Goal: Task Accomplishment & Management: Manage account settings

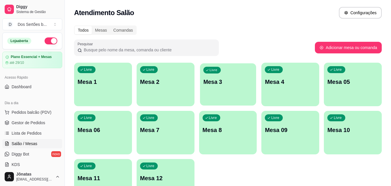
click at [238, 81] on p "Mesa 3" at bounding box center [227, 82] width 49 height 8
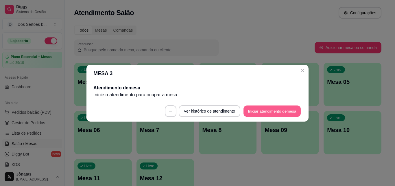
click at [272, 113] on button "Iniciar atendimento de mesa" at bounding box center [272, 110] width 57 height 11
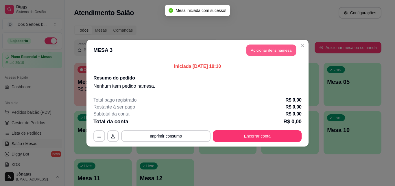
click at [260, 50] on button "Adicionar itens na mesa" at bounding box center [272, 49] width 50 height 11
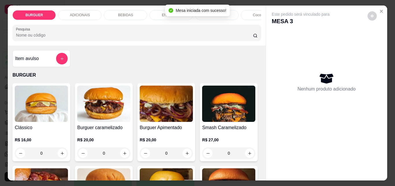
scroll to position [51, 0]
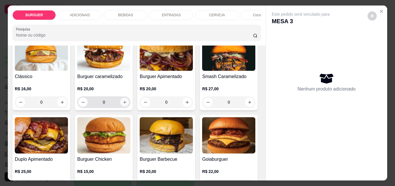
click at [123, 103] on icon "increase-product-quantity" at bounding box center [125, 102] width 4 height 4
type input "1"
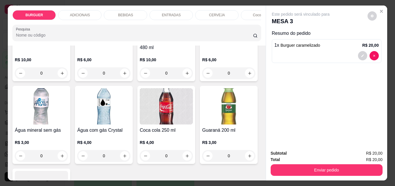
scroll to position [660, 0]
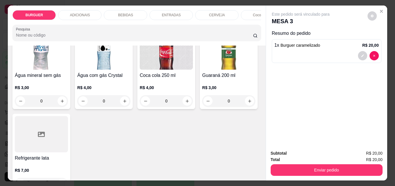
type input "1"
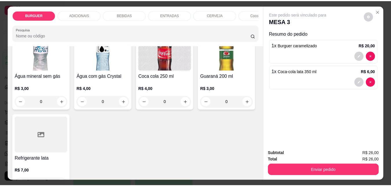
scroll to position [661, 0]
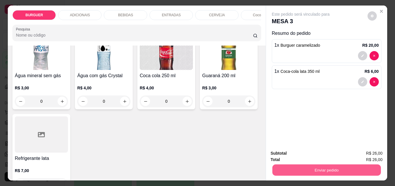
click at [330, 165] on button "Enviar pedido" at bounding box center [326, 169] width 109 height 11
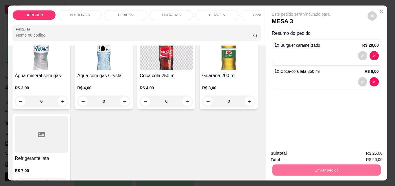
click at [367, 150] on button "Enviar pedido" at bounding box center [368, 153] width 32 height 11
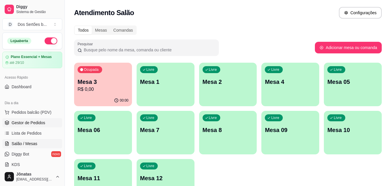
click at [43, 122] on span "Gestor de Pedidos" at bounding box center [29, 123] width 34 height 6
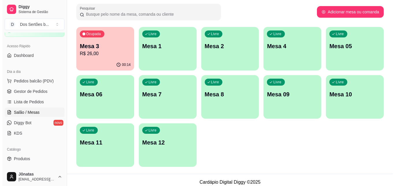
scroll to position [40, 0]
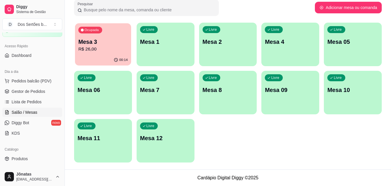
click at [108, 43] on p "Mesa 3" at bounding box center [102, 42] width 49 height 8
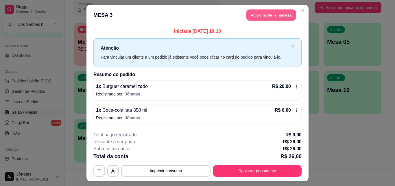
click at [264, 16] on button "Adicionar itens na mesa" at bounding box center [272, 15] width 50 height 11
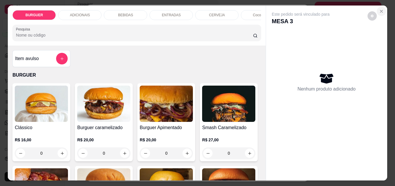
click at [381, 9] on icon "Close" at bounding box center [381, 11] width 5 height 5
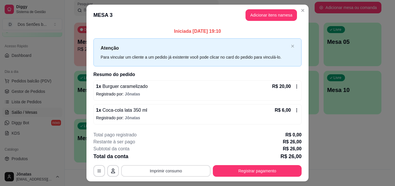
click at [174, 168] on button "Imprimir consumo" at bounding box center [165, 171] width 89 height 12
click at [169, 157] on button "IMPRESSORA" at bounding box center [165, 157] width 41 height 9
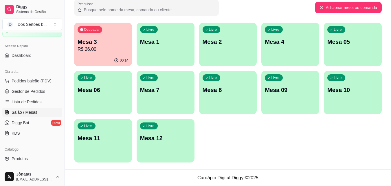
click at [276, 50] on div "Livre Mesa 4" at bounding box center [290, 41] width 58 height 36
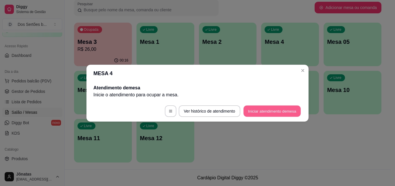
click at [285, 110] on button "Iniciar atendimento de mesa" at bounding box center [272, 110] width 57 height 11
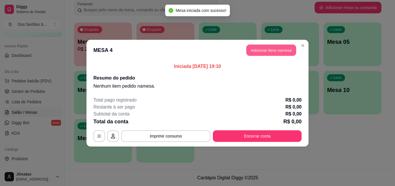
click at [271, 49] on button "Adicionar itens na mesa" at bounding box center [272, 49] width 50 height 11
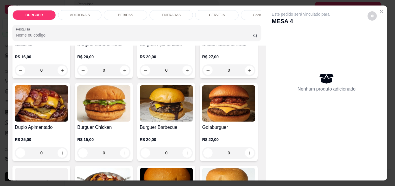
scroll to position [133, 0]
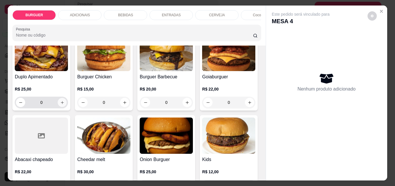
click at [65, 103] on icon "increase-product-quantity" at bounding box center [62, 102] width 4 height 4
type input "1"
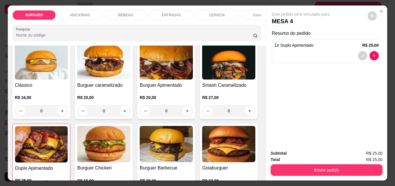
scroll to position [43, 0]
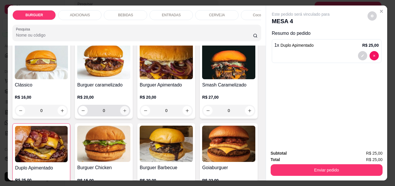
click at [124, 112] on icon "increase-product-quantity" at bounding box center [124, 110] width 3 height 3
type input "1"
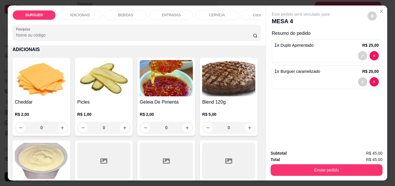
scroll to position [386, 0]
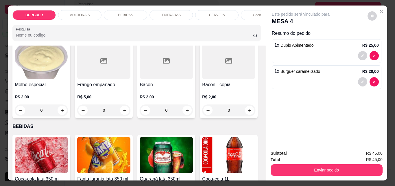
click at [159, 12] on div "ENTRADAS" at bounding box center [171, 15] width 43 height 10
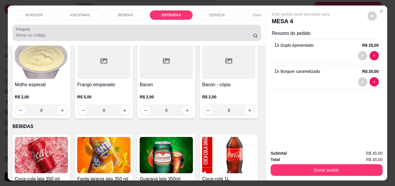
scroll to position [15, 0]
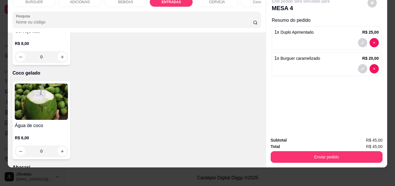
type input "1"
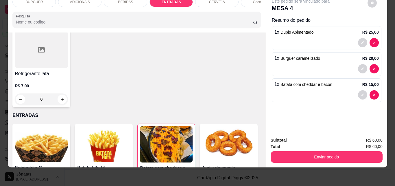
scroll to position [642, 0]
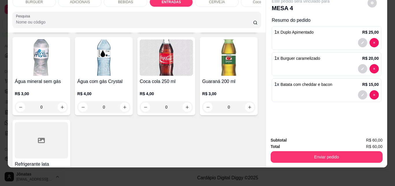
type input "1"
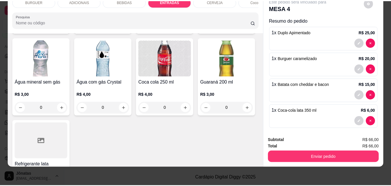
scroll to position [642, 0]
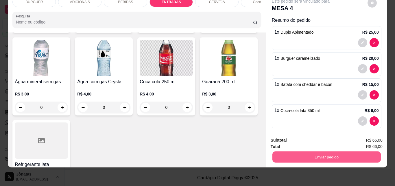
click at [332, 153] on button "Enviar pedido" at bounding box center [326, 156] width 109 height 11
click at [363, 137] on button "Enviar pedido" at bounding box center [367, 138] width 33 height 11
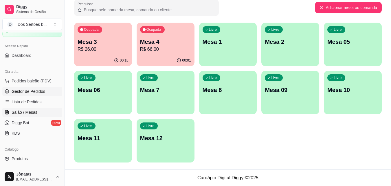
click at [26, 90] on span "Gestor de Pedidos" at bounding box center [29, 91] width 34 height 6
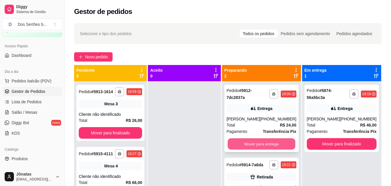
click at [244, 140] on button "Mover para entrega" at bounding box center [262, 143] width 68 height 11
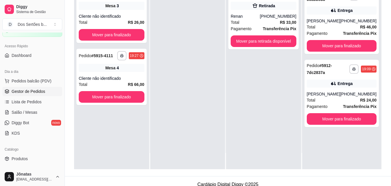
scroll to position [88, 0]
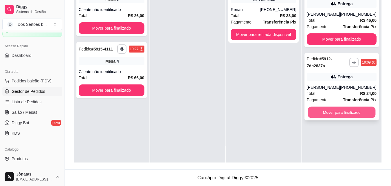
click at [318, 109] on button "Mover para finalizado" at bounding box center [342, 112] width 68 height 11
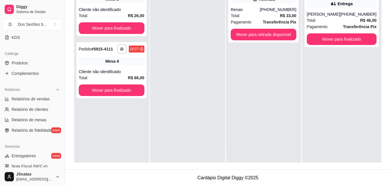
scroll to position [108, 0]
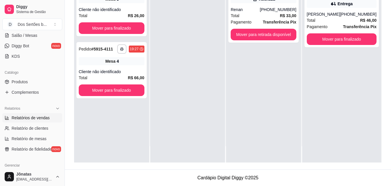
click at [15, 118] on span "Relatórios de vendas" at bounding box center [31, 118] width 38 height 6
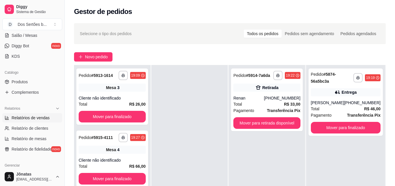
select select "ALL"
select select "0"
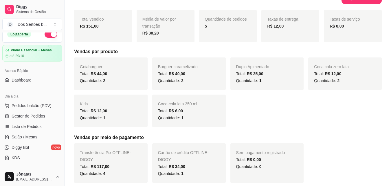
scroll to position [8, 0]
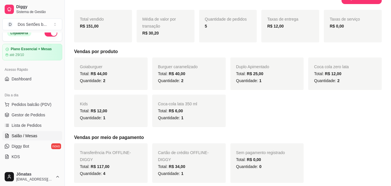
click at [30, 137] on span "Salão / Mesas" at bounding box center [25, 136] width 26 height 6
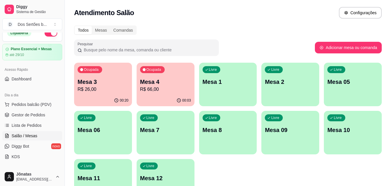
click at [105, 91] on p "R$ 26,00" at bounding box center [103, 89] width 51 height 7
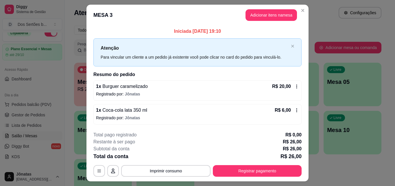
scroll to position [14, 0]
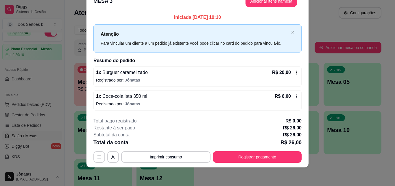
click at [296, 97] on icon at bounding box center [297, 96] width 5 height 5
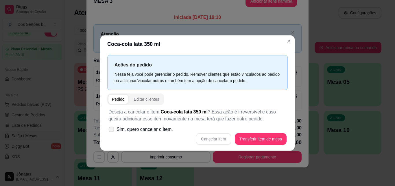
click at [109, 128] on span at bounding box center [111, 128] width 5 height 5
click at [109, 130] on input "Sim, quero cancelar o item." at bounding box center [110, 132] width 4 height 4
checkbox input "true"
click at [218, 137] on button "Cancelar item" at bounding box center [213, 139] width 35 height 12
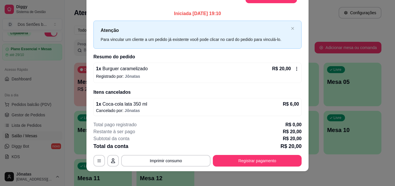
scroll to position [0, 0]
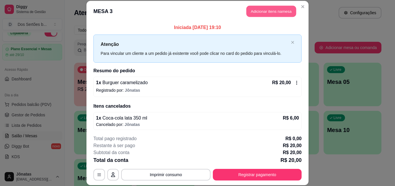
click at [260, 15] on button "Adicionar itens na mesa" at bounding box center [272, 11] width 50 height 11
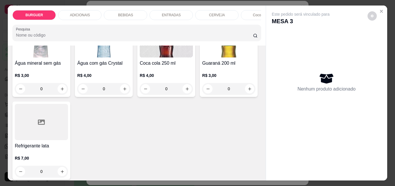
scroll to position [741, 0]
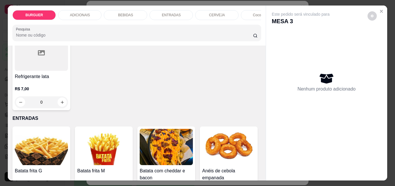
type input "1"
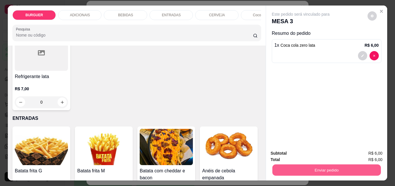
click at [342, 167] on button "Enviar pedido" at bounding box center [326, 169] width 109 height 11
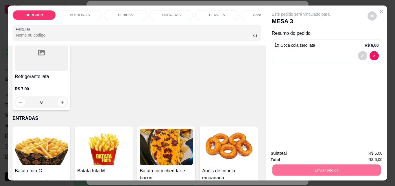
click at [366, 155] on button "Enviar pedido" at bounding box center [368, 153] width 32 height 11
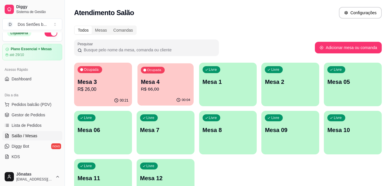
click at [176, 85] on p "Mesa 4" at bounding box center [165, 82] width 49 height 8
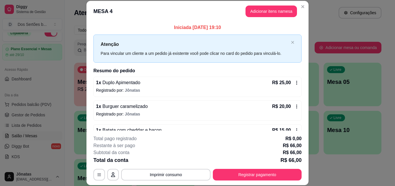
scroll to position [40, 0]
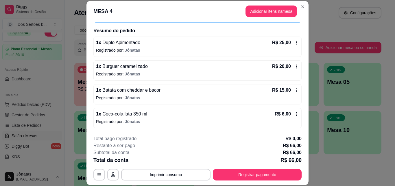
click at [295, 114] on icon at bounding box center [297, 113] width 5 height 5
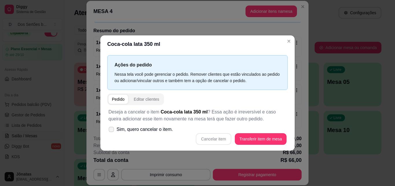
click at [110, 130] on icon at bounding box center [111, 128] width 4 height 3
click at [110, 130] on input "Sim, quero cancelar o item." at bounding box center [110, 132] width 4 height 4
checkbox input "true"
click at [217, 141] on button "Cancelar item" at bounding box center [214, 138] width 34 height 11
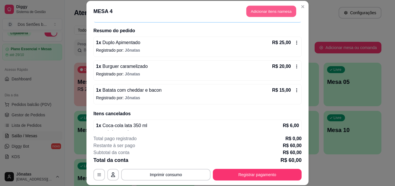
click at [262, 9] on button "Adicionar itens na mesa" at bounding box center [272, 11] width 50 height 11
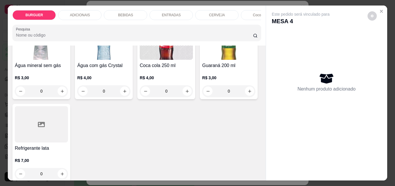
scroll to position [758, 0]
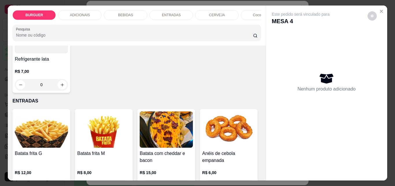
type input "1"
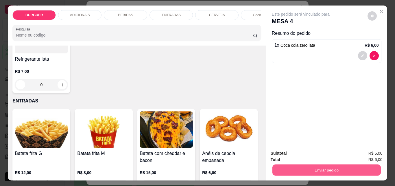
click at [333, 168] on button "Enviar pedido" at bounding box center [326, 169] width 109 height 11
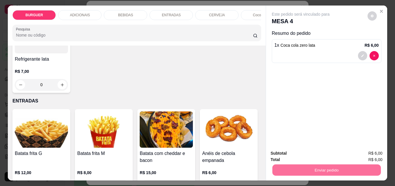
click at [363, 153] on button "Enviar pedido" at bounding box center [368, 153] width 32 height 11
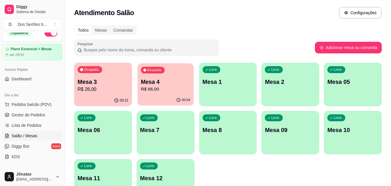
click at [158, 86] on p "R$ 66,00" at bounding box center [165, 89] width 49 height 7
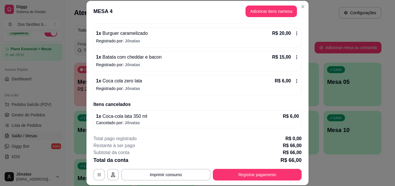
scroll to position [0, 0]
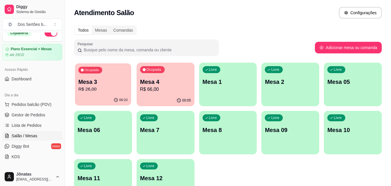
click at [101, 86] on p "R$ 26,00" at bounding box center [102, 89] width 49 height 7
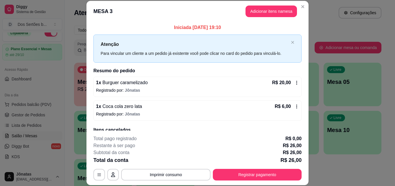
scroll to position [25, 0]
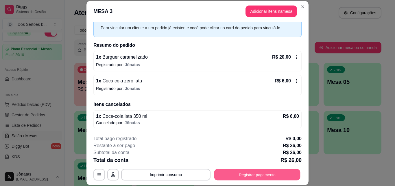
click at [252, 171] on button "Registrar pagamento" at bounding box center [257, 173] width 86 height 11
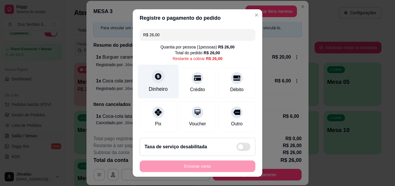
click at [152, 80] on div at bounding box center [158, 76] width 13 height 13
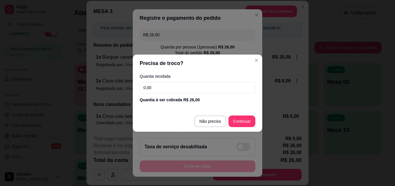
click at [161, 88] on input "0,00" at bounding box center [198, 88] width 116 height 12
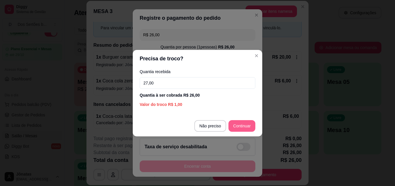
type input "27,00"
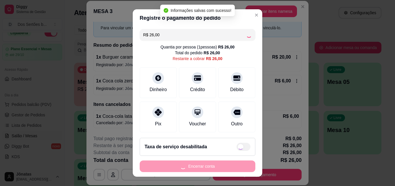
type input "R$ 0,00"
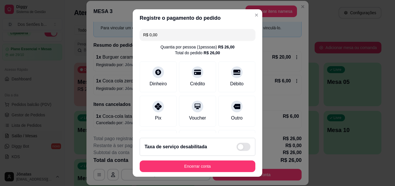
scroll to position [67, 0]
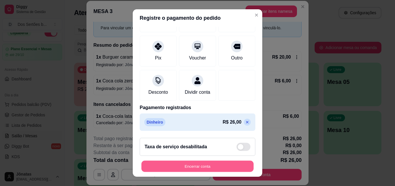
click at [222, 161] on button "Encerrar conta" at bounding box center [198, 165] width 112 height 11
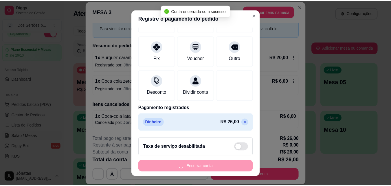
scroll to position [0, 0]
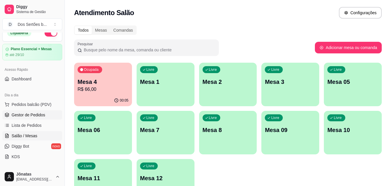
click at [23, 111] on link "Gestor de Pedidos" at bounding box center [32, 114] width 60 height 9
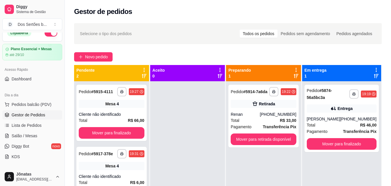
scroll to position [16, 0]
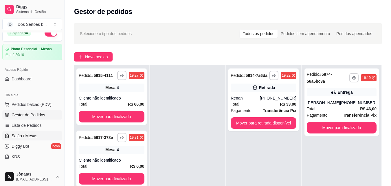
click at [33, 137] on span "Salão / Mesas" at bounding box center [25, 136] width 26 height 6
click at [25, 132] on link "Salão / Mesas" at bounding box center [32, 135] width 60 height 9
click at [31, 133] on span "Salão / Mesas" at bounding box center [25, 136] width 26 height 6
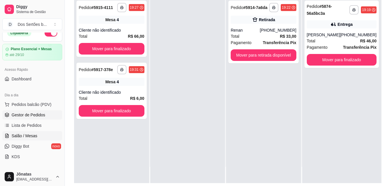
click at [30, 134] on span "Salão / Mesas" at bounding box center [25, 136] width 26 height 6
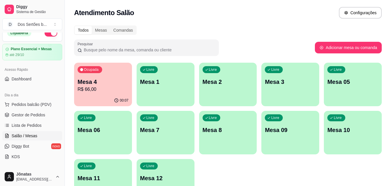
click at [30, 134] on span "Salão / Mesas" at bounding box center [25, 136] width 26 height 6
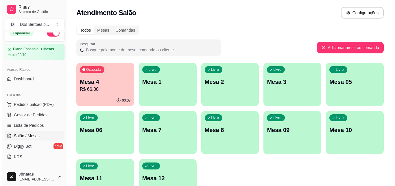
scroll to position [40, 0]
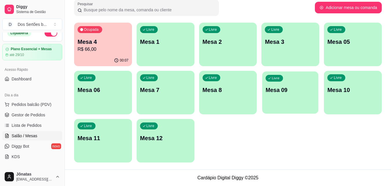
click at [282, 89] on p "Mesa 09" at bounding box center [290, 90] width 49 height 8
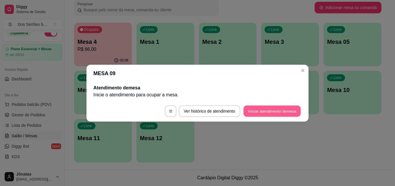
click at [272, 111] on button "Iniciar atendimento de mesa" at bounding box center [272, 110] width 57 height 11
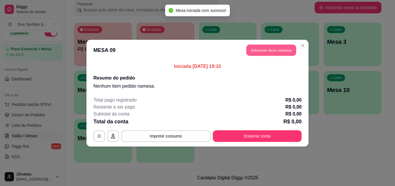
click at [256, 47] on button "Adicionar itens na mesa" at bounding box center [272, 49] width 50 height 11
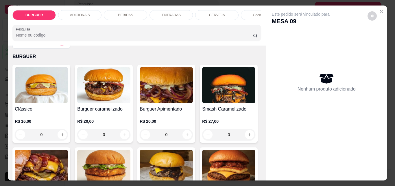
scroll to position [45, 0]
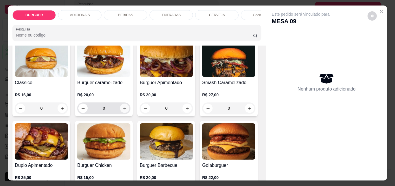
click at [123, 108] on icon "increase-product-quantity" at bounding box center [125, 108] width 4 height 4
type input "1"
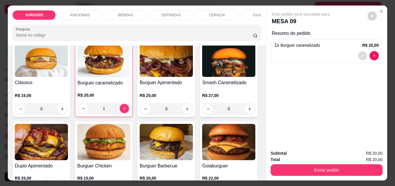
click at [361, 54] on icon "decrease-product-quantity" at bounding box center [362, 55] width 3 height 3
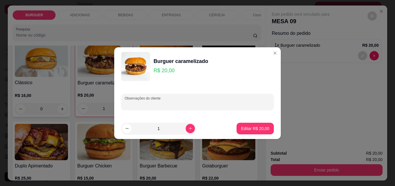
click at [137, 103] on input "Observações do cliente" at bounding box center [198, 104] width 146 height 6
type input "sem bacon"
click at [256, 128] on p "Editar R$ 20,00" at bounding box center [255, 127] width 27 height 5
type input "0"
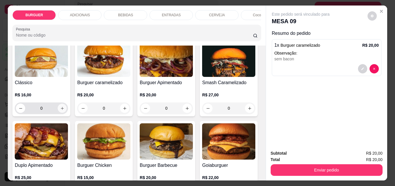
click at [60, 110] on icon "increase-product-quantity" at bounding box center [62, 108] width 4 height 4
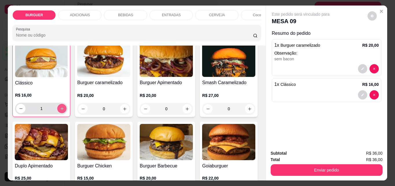
scroll to position [45, 0]
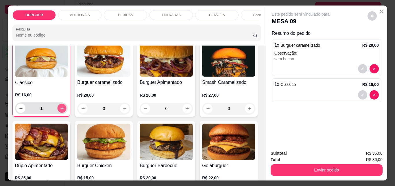
click at [60, 110] on icon "increase-product-quantity" at bounding box center [62, 108] width 4 height 4
type input "2"
click at [186, 110] on icon "increase-product-quantity" at bounding box center [187, 108] width 3 height 3
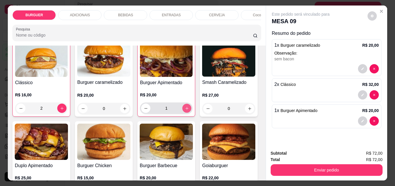
click at [186, 110] on icon "increase-product-quantity" at bounding box center [187, 108] width 4 height 4
type input "2"
click at [362, 119] on icon "decrease-product-quantity" at bounding box center [362, 120] width 3 height 3
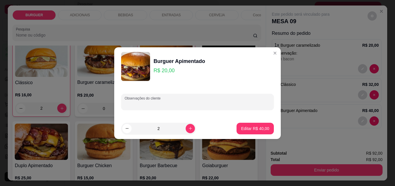
click at [126, 102] on input "Observações do cliente" at bounding box center [198, 104] width 146 height 6
type input "1 sem geleia e sem cebola"
click at [244, 126] on p "Editar R$ 40,00" at bounding box center [255, 127] width 27 height 5
type input "0"
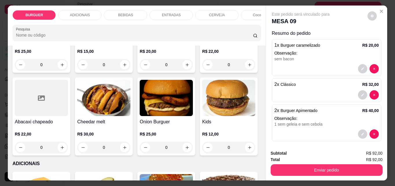
scroll to position [197, 0]
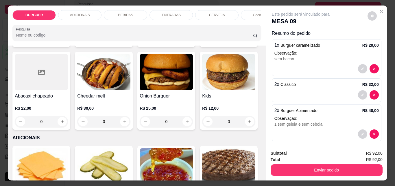
click at [185, 41] on icon "increase-product-quantity" at bounding box center [187, 39] width 4 height 4
type input "1"
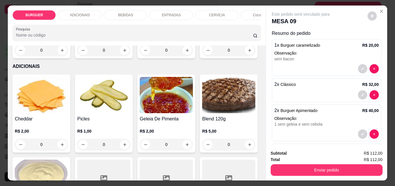
scroll to position [308, 0]
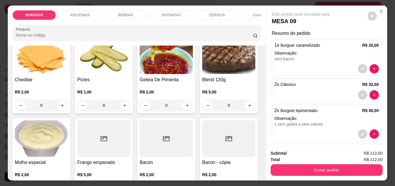
click at [186, 13] on icon "increase-product-quantity" at bounding box center [187, 11] width 3 height 3
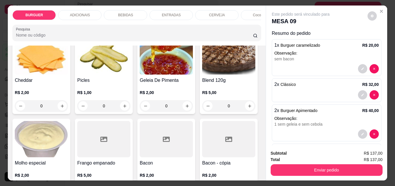
click at [186, 13] on icon "increase-product-quantity" at bounding box center [187, 11] width 3 height 3
type input "5"
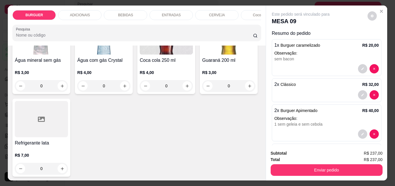
scroll to position [773, 0]
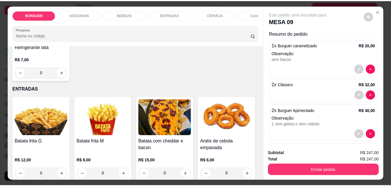
scroll to position [773, 0]
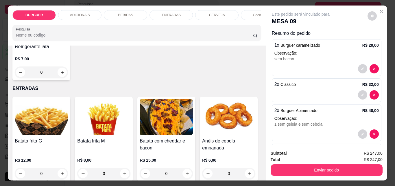
type input "2"
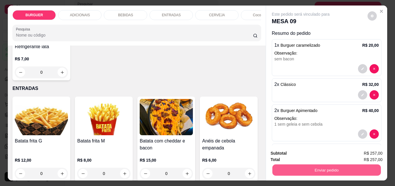
click at [306, 164] on button "Enviar pedido" at bounding box center [326, 169] width 109 height 11
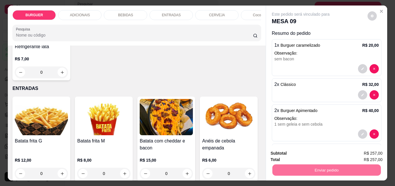
click at [358, 152] on button "Enviar pedido" at bounding box center [368, 153] width 32 height 11
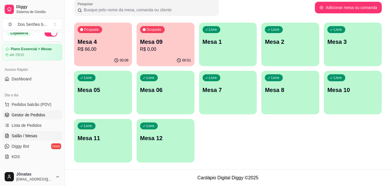
click at [36, 115] on span "Gestor de Pedidos" at bounding box center [29, 115] width 34 height 6
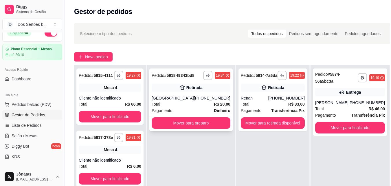
scroll to position [55, 0]
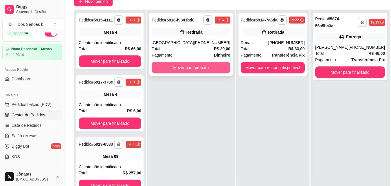
click at [194, 73] on button "Mover para preparo" at bounding box center [191, 68] width 79 height 12
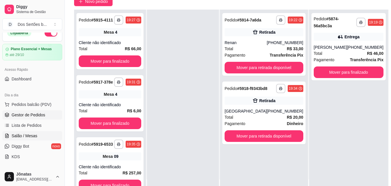
click at [32, 136] on span "Salão / Mesas" at bounding box center [25, 136] width 26 height 6
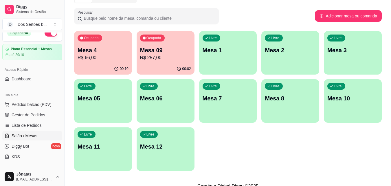
scroll to position [40, 0]
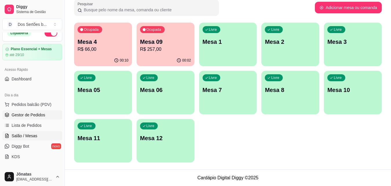
click at [41, 113] on span "Gestor de Pedidos" at bounding box center [29, 115] width 34 height 6
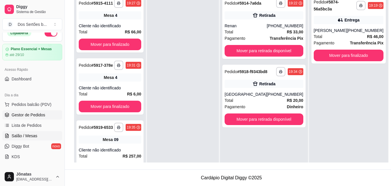
click at [29, 134] on span "Salão / Mesas" at bounding box center [25, 136] width 26 height 6
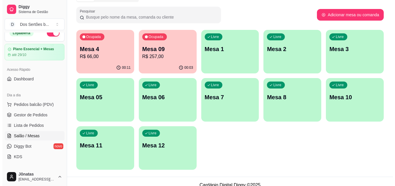
scroll to position [35, 0]
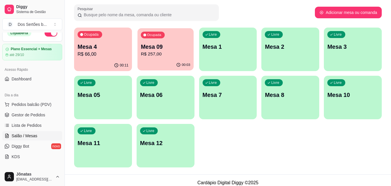
click at [157, 51] on p "R$ 257,00" at bounding box center [165, 54] width 49 height 7
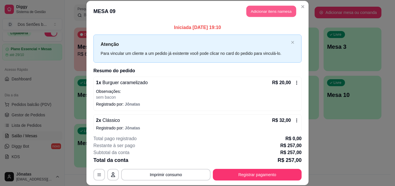
click at [265, 9] on button "Adicionar itens na mesa" at bounding box center [272, 11] width 50 height 11
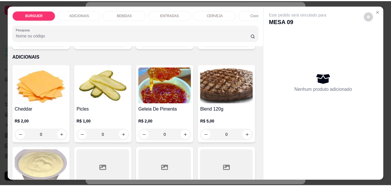
scroll to position [278, 0]
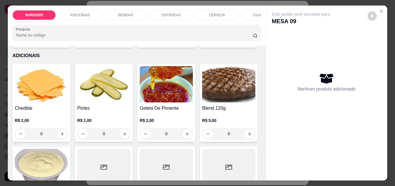
click at [183, 44] on button "increase-product-quantity" at bounding box center [187, 39] width 9 height 9
type input "1"
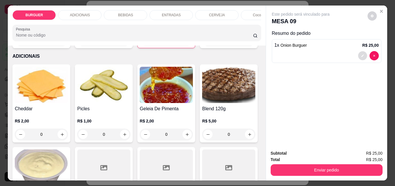
click at [361, 54] on icon "decrease-product-quantity" at bounding box center [362, 55] width 3 height 3
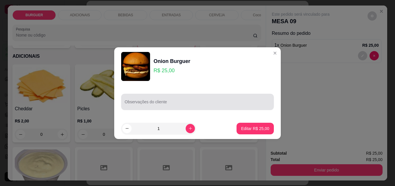
click at [176, 100] on div at bounding box center [198, 102] width 146 height 12
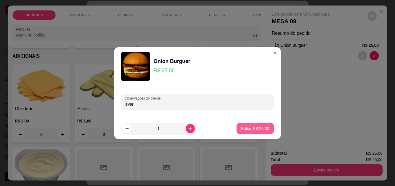
type input "levar"
click at [256, 131] on button "Editar R$ 25,00" at bounding box center [255, 127] width 36 height 11
type input "0"
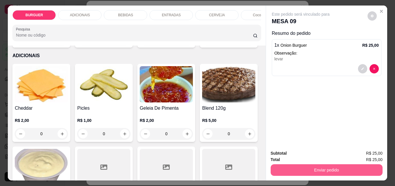
click at [320, 167] on button "Enviar pedido" at bounding box center [327, 170] width 112 height 12
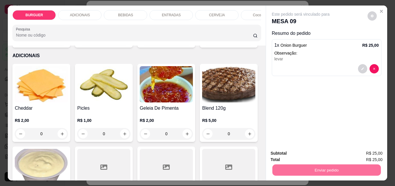
click at [370, 150] on button "Enviar pedido" at bounding box center [368, 153] width 32 height 11
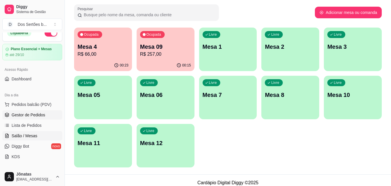
click at [39, 115] on span "Gestor de Pedidos" at bounding box center [29, 115] width 34 height 6
click at [43, 114] on span "Gestor de Pedidos" at bounding box center [29, 115] width 34 height 6
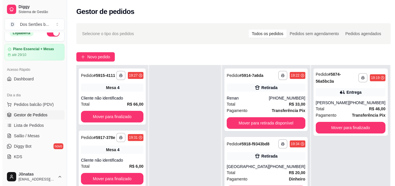
scroll to position [45, 0]
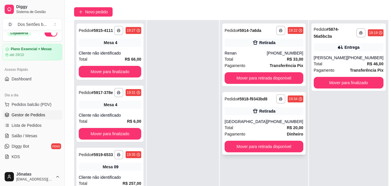
click at [259, 110] on div "**********" at bounding box center [263, 123] width 83 height 63
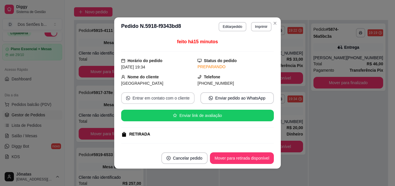
scroll to position [73, 0]
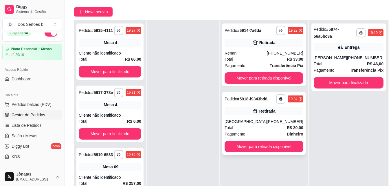
click at [265, 124] on div "[GEOGRAPHIC_DATA]" at bounding box center [246, 121] width 42 height 6
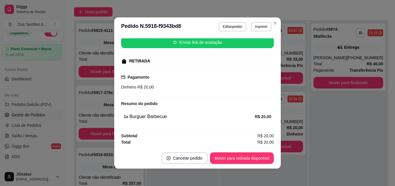
click at [224, 22] on header "**********" at bounding box center [197, 26] width 167 height 19
click at [224, 28] on button "Editar pedido" at bounding box center [232, 26] width 27 height 9
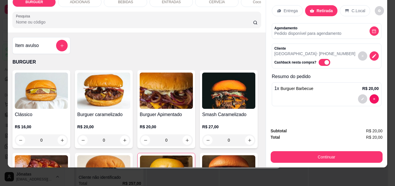
scroll to position [0, 0]
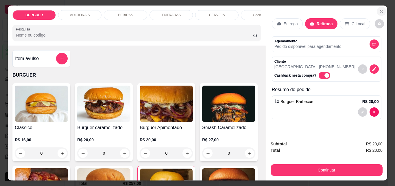
click at [379, 10] on icon "Close" at bounding box center [381, 11] width 5 height 5
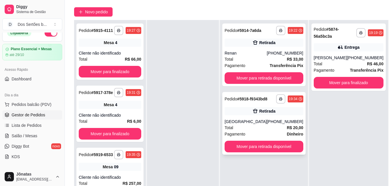
click at [269, 131] on div "Total R$ 20,00" at bounding box center [264, 127] width 79 height 6
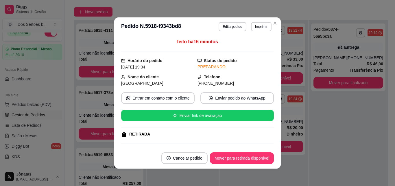
scroll to position [73, 0]
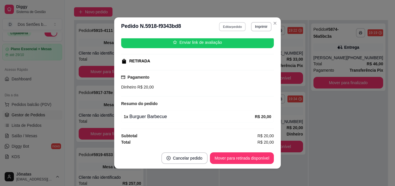
click at [220, 25] on button "Editar pedido" at bounding box center [232, 26] width 27 height 9
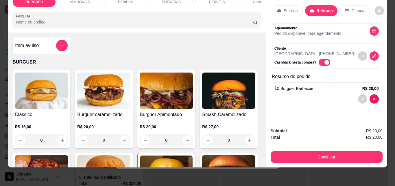
scroll to position [0, 0]
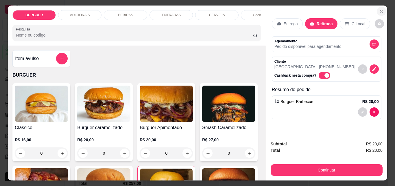
click at [379, 9] on icon "Close" at bounding box center [381, 11] width 5 height 5
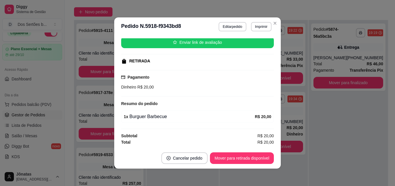
scroll to position [1, 0]
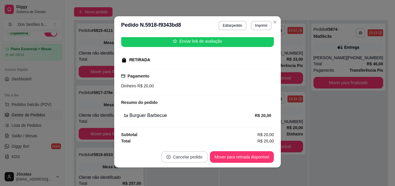
click at [179, 157] on button "Cancelar pedido" at bounding box center [185, 157] width 46 height 12
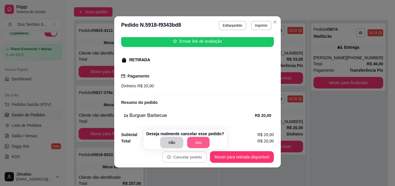
click at [192, 141] on button "Sim" at bounding box center [199, 142] width 23 height 11
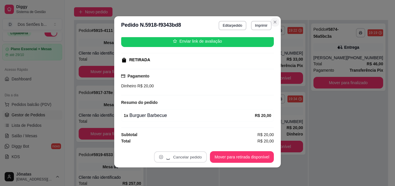
click at [274, 19] on button "Close" at bounding box center [275, 21] width 9 height 9
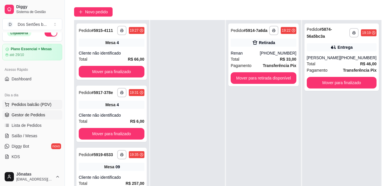
click at [20, 101] on button "Pedidos balcão (PDV)" at bounding box center [32, 104] width 60 height 9
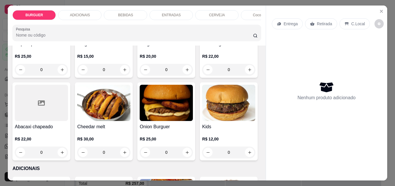
scroll to position [166, 0]
click at [185, 72] on icon "increase-product-quantity" at bounding box center [187, 69] width 4 height 4
type input "1"
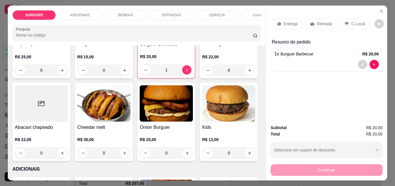
click at [317, 23] on p "Retirada" at bounding box center [324, 24] width 15 height 6
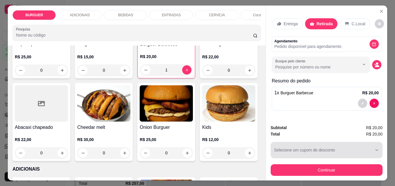
click at [311, 144] on button "Selecione um cupom de desconto" at bounding box center [327, 150] width 112 height 16
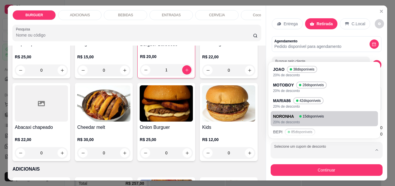
scroll to position [37, 0]
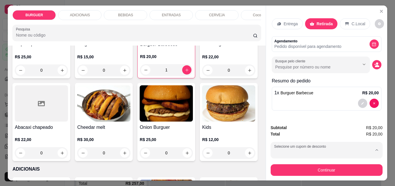
click at [287, 110] on div "96 disponíveis" at bounding box center [301, 111] width 29 height 7
type input "689e9098f88af258808912c5"
select select "689e9098f88af258808912c5"
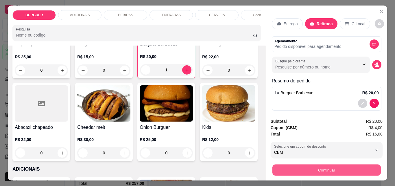
click at [324, 164] on button "Continuar" at bounding box center [326, 169] width 109 height 11
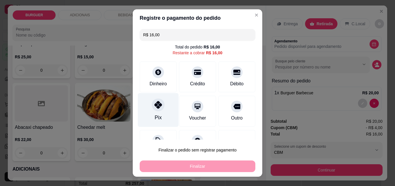
click at [155, 108] on icon at bounding box center [159, 105] width 8 height 8
type input "R$ 0,00"
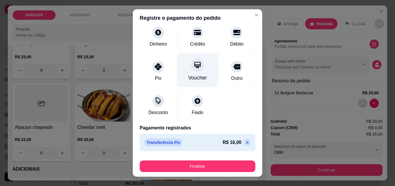
scroll to position [0, 0]
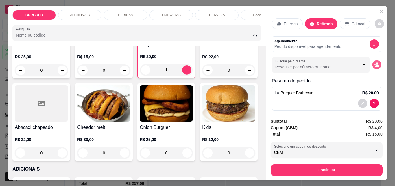
click at [373, 60] on button "decrease-product-quantity" at bounding box center [377, 64] width 9 height 9
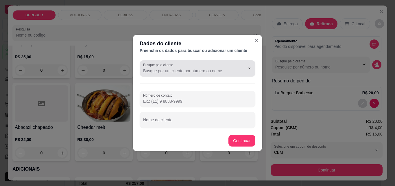
click at [175, 66] on label "Busque pelo cliente" at bounding box center [159, 64] width 32 height 5
click at [175, 68] on input "Busque pelo cliente" at bounding box center [189, 71] width 93 height 6
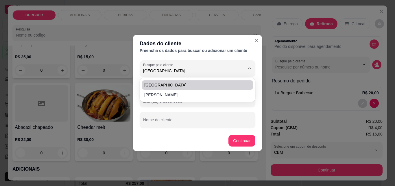
click at [163, 84] on span "[GEOGRAPHIC_DATA]" at bounding box center [194, 85] width 101 height 6
type input "[GEOGRAPHIC_DATA]"
type input "[PHONE_NUMBER]"
type input "[GEOGRAPHIC_DATA]"
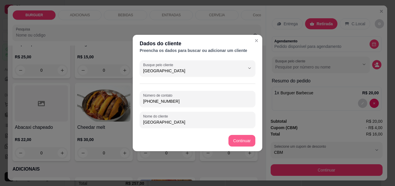
type input "[GEOGRAPHIC_DATA]"
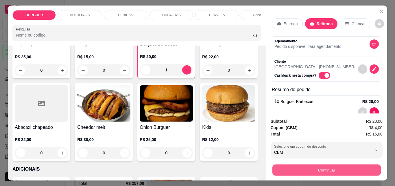
click at [306, 164] on button "Continuar" at bounding box center [326, 169] width 109 height 11
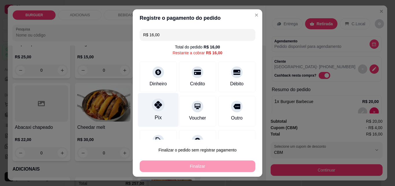
click at [144, 110] on div "Pix" at bounding box center [158, 110] width 41 height 34
type input "R$ 0,00"
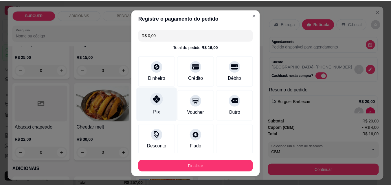
scroll to position [34, 0]
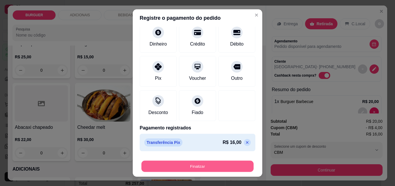
click at [210, 164] on button "Finalizar" at bounding box center [198, 165] width 112 height 11
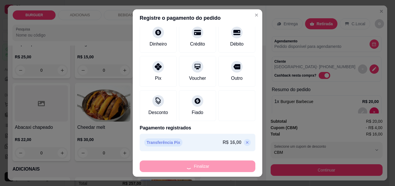
type input "0"
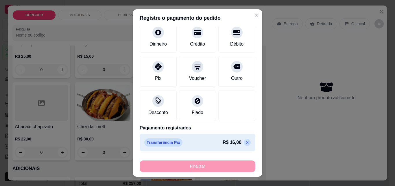
type input "-R$ 16,00"
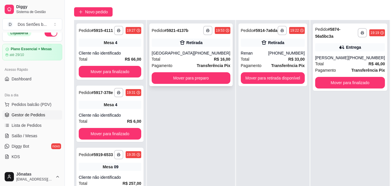
click at [180, 44] on icon at bounding box center [182, 43] width 5 height 4
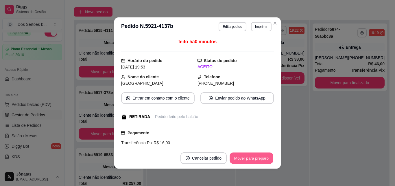
click at [236, 158] on button "Mover para preparo" at bounding box center [251, 157] width 43 height 11
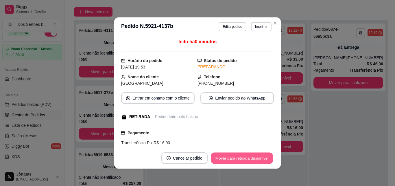
click at [251, 156] on button "Mover para retirada disponível" at bounding box center [242, 157] width 62 height 11
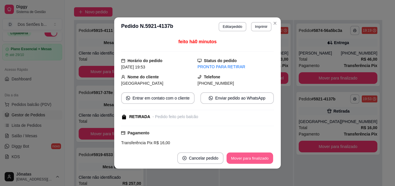
click at [251, 156] on button "Mover para finalizado" at bounding box center [250, 157] width 47 height 11
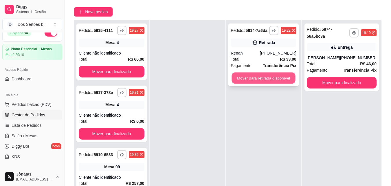
click at [261, 77] on button "Mover para retirada disponível" at bounding box center [264, 77] width 64 height 11
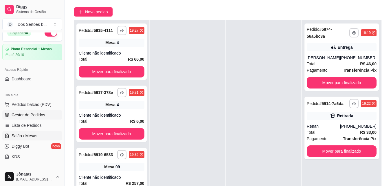
click at [27, 133] on span "Salão / Mesas" at bounding box center [25, 136] width 26 height 6
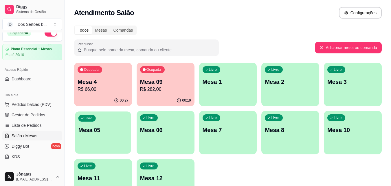
click at [107, 128] on p "Mesa 05" at bounding box center [102, 130] width 49 height 8
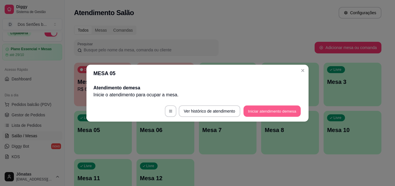
click at [272, 114] on button "Iniciar atendimento de mesa" at bounding box center [272, 110] width 57 height 11
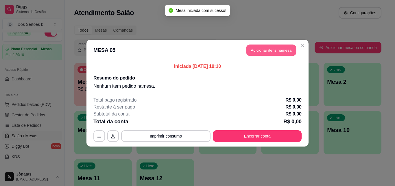
click at [267, 51] on button "Adicionar itens na mesa" at bounding box center [272, 49] width 50 height 11
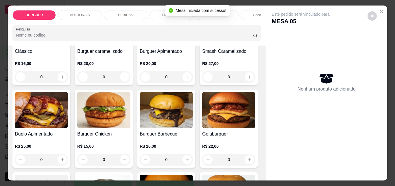
scroll to position [158, 0]
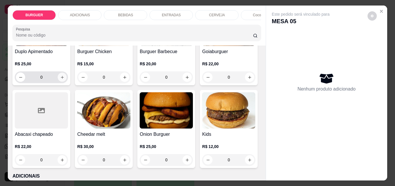
click at [65, 79] on icon "increase-product-quantity" at bounding box center [62, 77] width 4 height 4
type input "1"
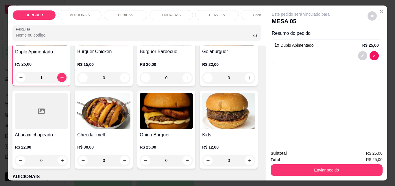
type input "1"
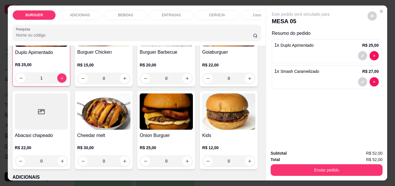
scroll to position [159, 0]
click at [168, 13] on p "ENTRADAS" at bounding box center [171, 15] width 19 height 5
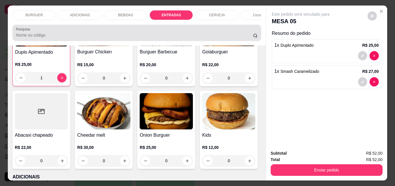
scroll to position [15, 0]
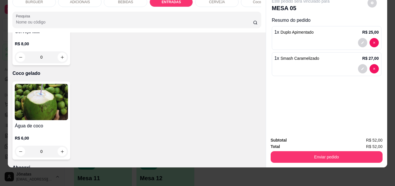
type input "1"
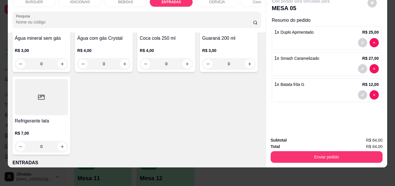
scroll to position [734, 0]
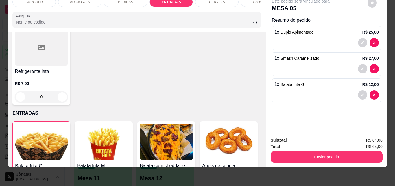
type input "1"
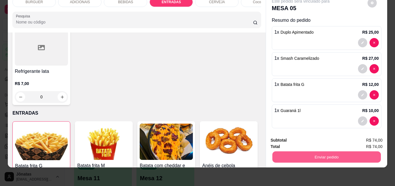
click at [318, 151] on button "Enviar pedido" at bounding box center [326, 156] width 109 height 11
click at [368, 134] on button "Enviar pedido" at bounding box center [368, 138] width 32 height 11
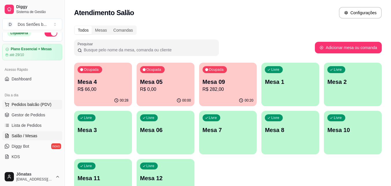
click at [24, 106] on span "Pedidos balcão (PDV)" at bounding box center [32, 104] width 40 height 6
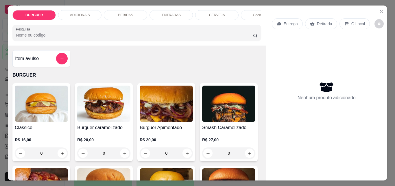
scroll to position [40, 0]
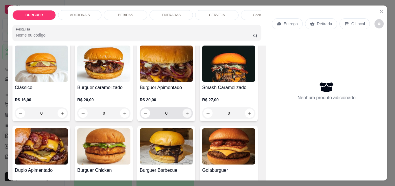
click at [184, 113] on button "increase-product-quantity" at bounding box center [187, 113] width 9 height 9
type input "1"
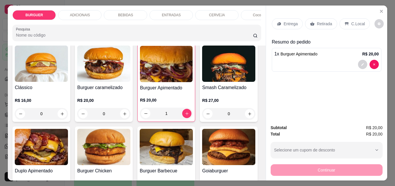
click at [284, 24] on p "Entrega" at bounding box center [291, 24] width 14 height 6
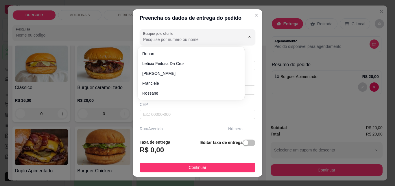
click at [161, 39] on input "Busque pelo cliente" at bounding box center [189, 39] width 93 height 6
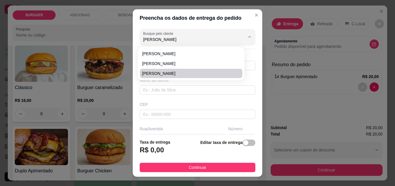
click at [164, 73] on span "[PERSON_NAME]" at bounding box center [188, 73] width 92 height 6
type input "[PERSON_NAME]"
type input "8688666078"
type input "[PERSON_NAME]"
type input "Projetada 17"
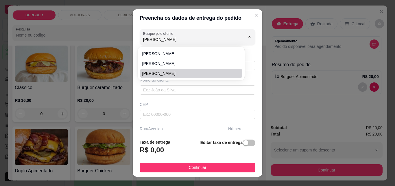
type input "34"
type input "Esperantina"
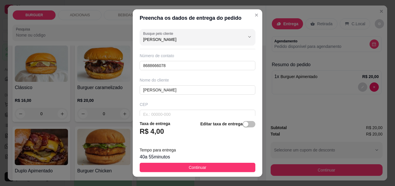
scroll to position [106, 0]
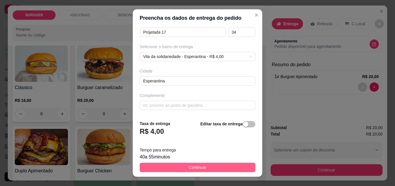
type input "[PERSON_NAME]"
click at [229, 168] on button "Continuar" at bounding box center [198, 166] width 116 height 9
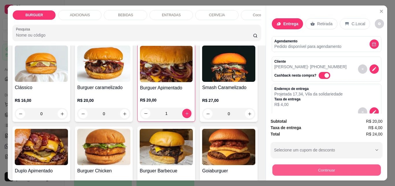
click at [298, 165] on button "Continuar" at bounding box center [326, 169] width 109 height 11
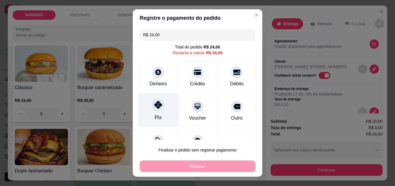
drag, startPoint x: 151, startPoint y: 103, endPoint x: 143, endPoint y: 104, distance: 7.5
click at [143, 104] on div "Pix" at bounding box center [158, 110] width 41 height 34
type input "R$ 0,00"
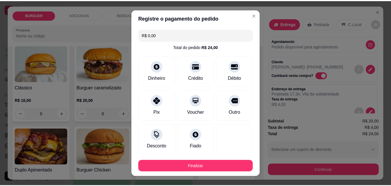
scroll to position [34, 0]
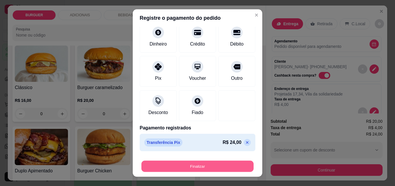
click at [204, 167] on button "Finalizar" at bounding box center [198, 165] width 112 height 11
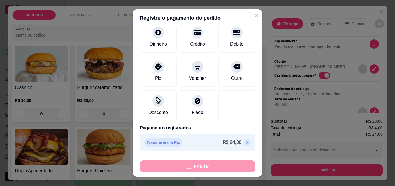
type input "0"
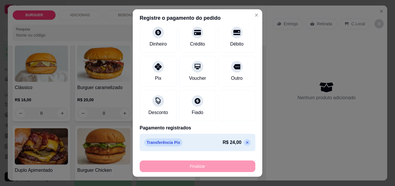
type input "-R$ 24,00"
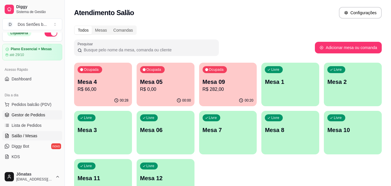
click at [10, 113] on link "Gestor de Pedidos" at bounding box center [32, 114] width 60 height 9
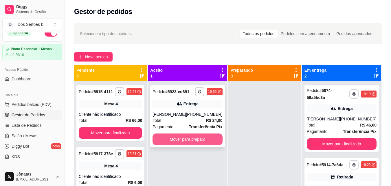
click at [173, 138] on button "Mover para preparo" at bounding box center [188, 139] width 70 height 12
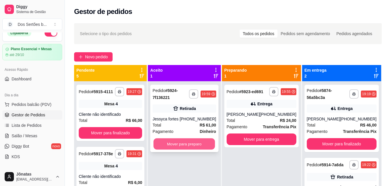
click at [203, 144] on button "Mover para preparo" at bounding box center [185, 143] width 62 height 11
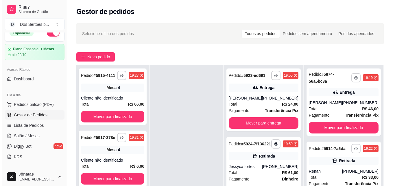
scroll to position [86, 0]
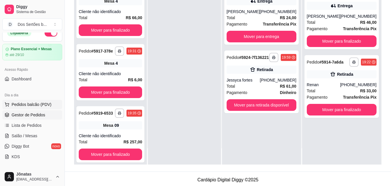
click at [19, 105] on span "Pedidos balcão (PDV)" at bounding box center [32, 104] width 40 height 6
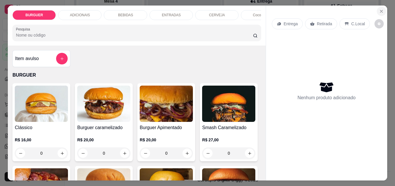
click at [379, 10] on icon "Close" at bounding box center [381, 11] width 5 height 5
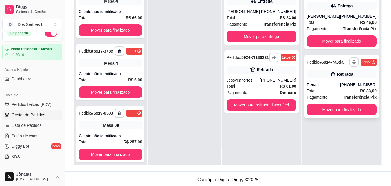
click at [309, 77] on div "Retirada" at bounding box center [342, 74] width 70 height 8
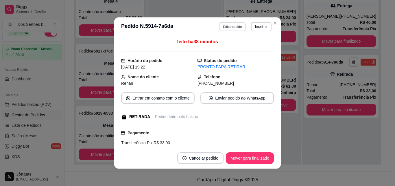
click at [226, 25] on button "Editar pedido" at bounding box center [232, 26] width 27 height 9
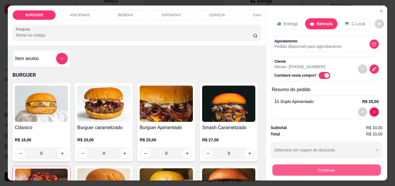
click at [342, 167] on button "Continuar" at bounding box center [326, 169] width 109 height 11
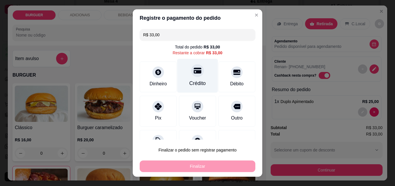
click at [195, 76] on div "Crédito" at bounding box center [197, 76] width 41 height 34
type input "R$ 0,00"
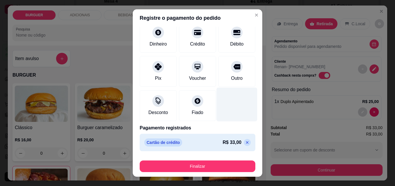
scroll to position [9, 0]
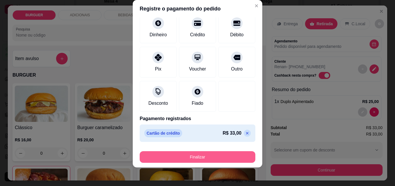
click at [234, 155] on button "Finalizar" at bounding box center [198, 157] width 116 height 12
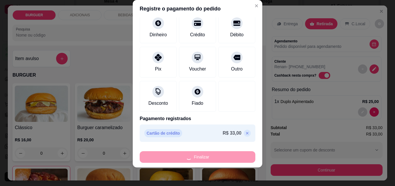
type input "0"
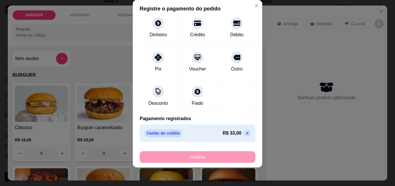
type input "-R$ 33,00"
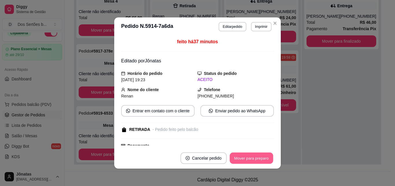
click at [249, 154] on button "Mover para preparo" at bounding box center [251, 157] width 43 height 11
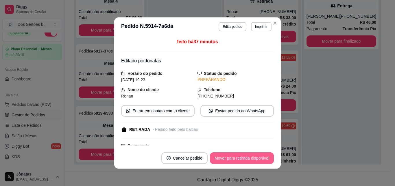
click at [248, 154] on button "Mover para retirada disponível" at bounding box center [242, 158] width 64 height 12
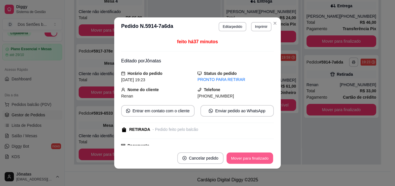
click at [248, 154] on button "Mover para finalizado" at bounding box center [250, 157] width 47 height 11
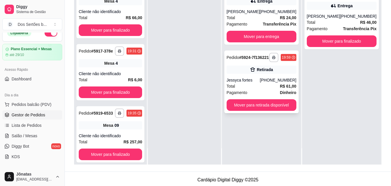
click at [263, 61] on div "Pedido # 5924-7f136221" at bounding box center [248, 57] width 42 height 7
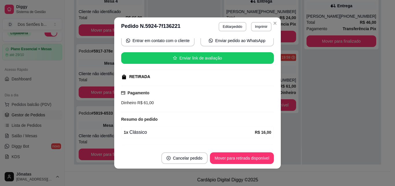
scroll to position [109, 0]
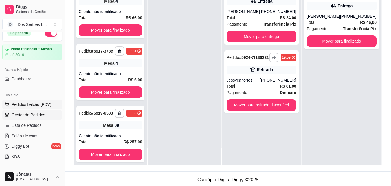
click at [39, 102] on span "Pedidos balcão (PDV)" at bounding box center [32, 104] width 40 height 6
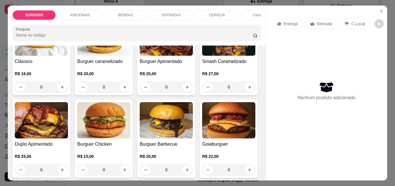
scroll to position [100, 0]
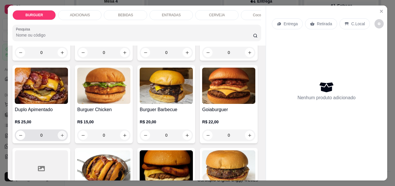
click at [65, 135] on icon "increase-product-quantity" at bounding box center [62, 135] width 4 height 4
type input "1"
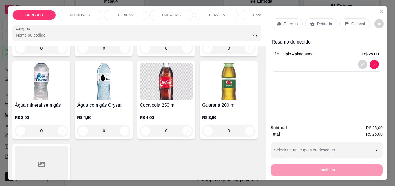
scroll to position [631, 0]
type input "1"
click at [288, 21] on p "Entrega" at bounding box center [291, 24] width 14 height 6
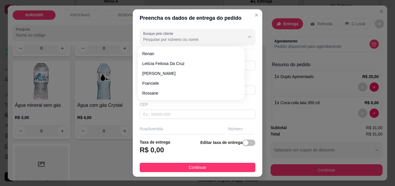
click at [148, 38] on input "Busque pelo cliente" at bounding box center [189, 39] width 93 height 6
type input "r"
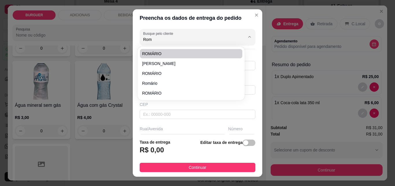
click at [151, 52] on span "ROMÁRIO" at bounding box center [188, 54] width 92 height 6
type input "ROMÁRIO"
type input "86995332708"
type input "ROMÁRIO"
type input "40"
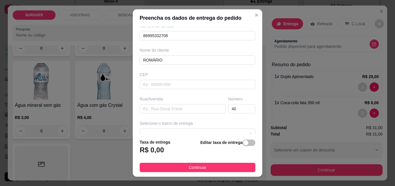
scroll to position [88, 0]
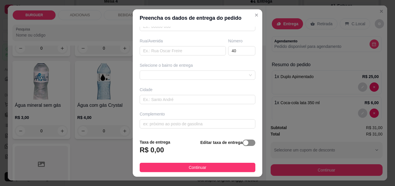
type input "ROMÁRIO"
click at [244, 143] on span "button" at bounding box center [249, 142] width 13 height 6
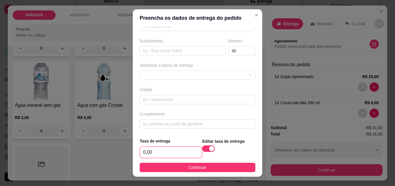
click at [162, 155] on input "0,00" at bounding box center [171, 151] width 62 height 11
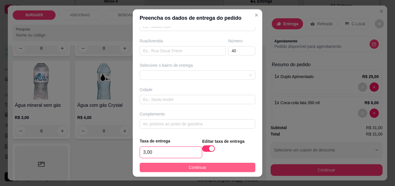
type input "3,00"
click at [199, 165] on span "Continuar" at bounding box center [198, 167] width 18 height 6
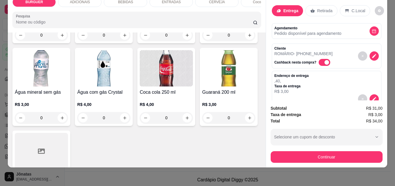
scroll to position [78, 0]
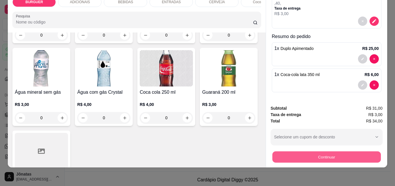
click at [333, 152] on button "Continuar" at bounding box center [326, 156] width 109 height 11
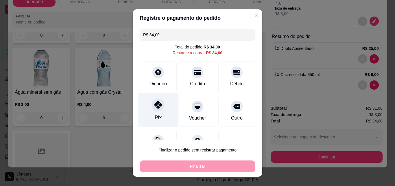
click at [155, 103] on icon at bounding box center [159, 105] width 8 height 8
type input "R$ 0,00"
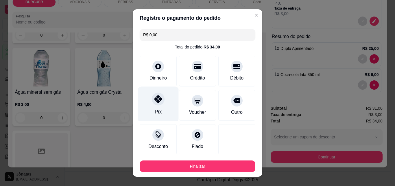
scroll to position [34, 0]
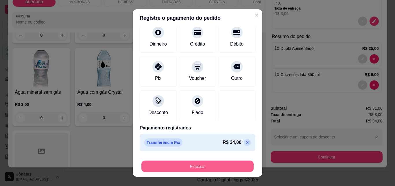
click at [203, 162] on button "Finalizar" at bounding box center [198, 165] width 112 height 11
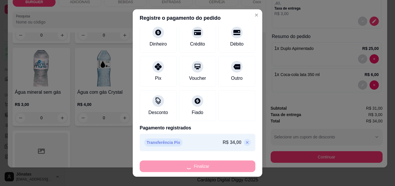
type input "0"
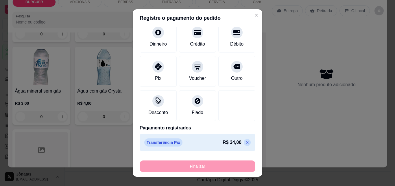
type input "-R$ 34,00"
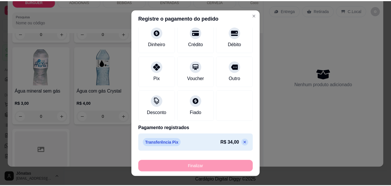
scroll to position [630, 0]
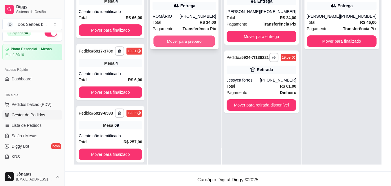
click at [171, 36] on button "Mover para preparo" at bounding box center [185, 41] width 62 height 11
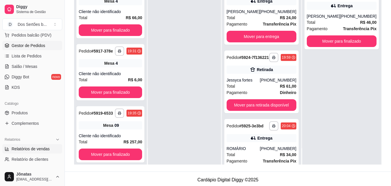
scroll to position [69, 0]
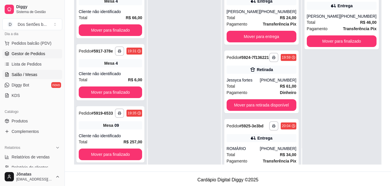
click at [31, 75] on span "Salão / Mesas" at bounding box center [25, 74] width 26 height 6
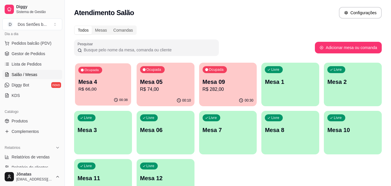
click at [125, 83] on p "Mesa 4" at bounding box center [102, 82] width 49 height 8
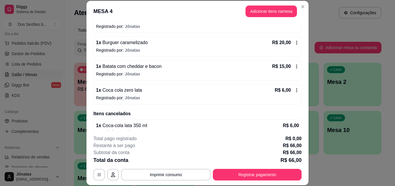
scroll to position [70, 0]
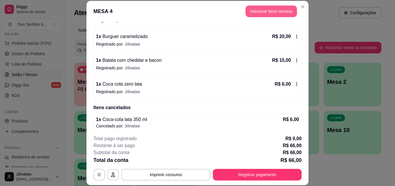
click at [262, 10] on button "Adicionar itens na mesa" at bounding box center [272, 11] width 52 height 12
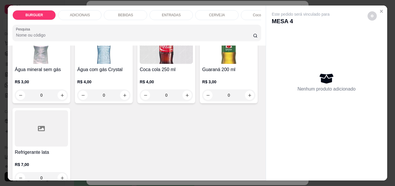
scroll to position [706, 0]
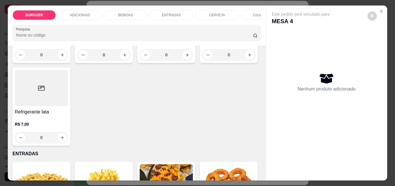
type input "1"
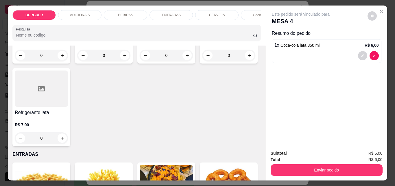
scroll to position [706, 0]
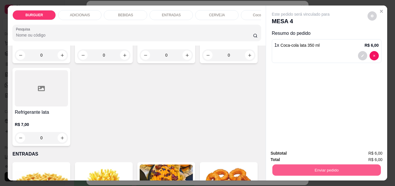
click at [306, 164] on button "Enviar pedido" at bounding box center [326, 169] width 109 height 11
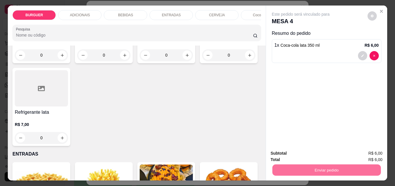
click at [360, 151] on button "Enviar pedido" at bounding box center [368, 153] width 32 height 11
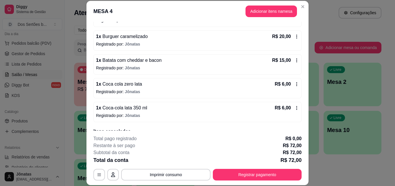
scroll to position [97, 0]
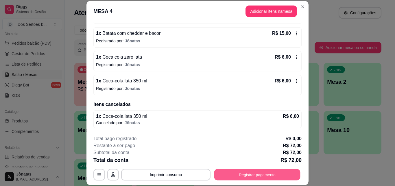
click at [276, 171] on button "Registrar pagamento" at bounding box center [257, 173] width 86 height 11
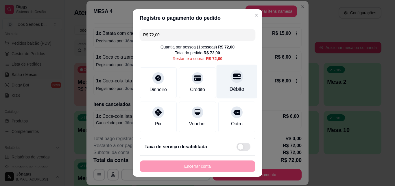
click at [230, 87] on div "Débito" at bounding box center [237, 89] width 15 height 8
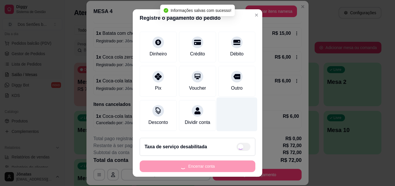
scroll to position [9, 0]
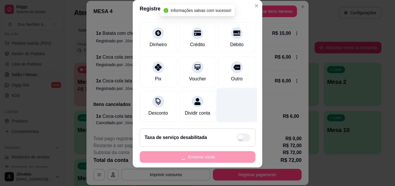
type input "R$ 0,00"
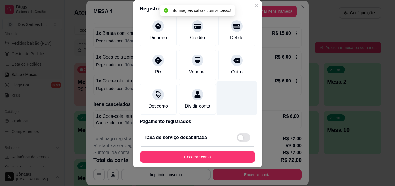
scroll to position [67, 0]
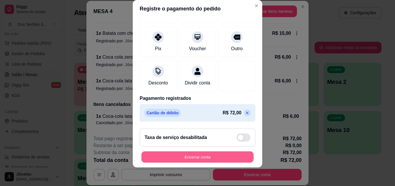
click at [217, 156] on button "Encerrar conta" at bounding box center [198, 156] width 112 height 11
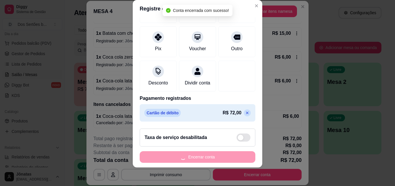
scroll to position [0, 0]
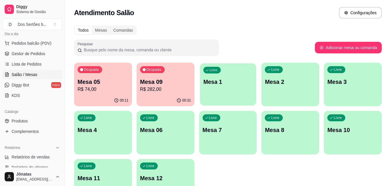
click at [214, 84] on p "Mesa 1" at bounding box center [227, 82] width 49 height 8
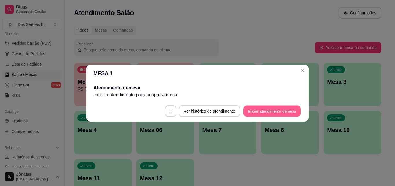
click at [274, 110] on button "Iniciar atendimento de mesa" at bounding box center [272, 110] width 57 height 11
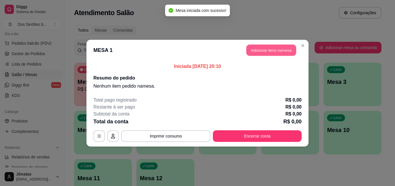
click at [259, 51] on button "Adicionar itens na mesa" at bounding box center [272, 49] width 50 height 11
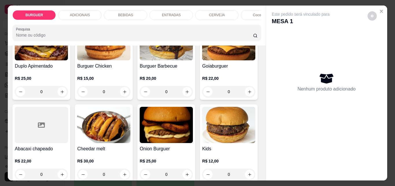
scroll to position [195, 0]
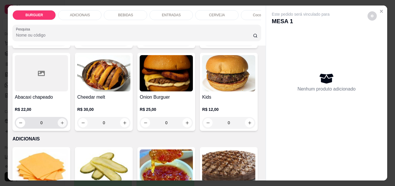
click at [64, 124] on icon "increase-product-quantity" at bounding box center [62, 122] width 3 height 3
type input "1"
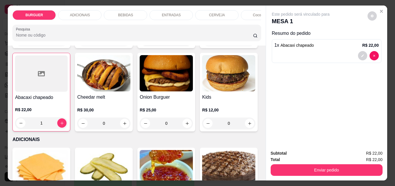
click at [186, 41] on icon "increase-product-quantity" at bounding box center [187, 39] width 3 height 3
type input "1"
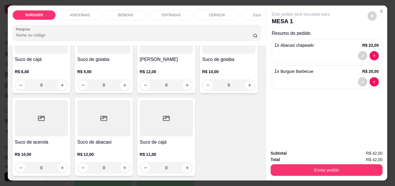
scroll to position [1668, 0]
click at [60, 5] on icon "increase-product-quantity" at bounding box center [62, 2] width 4 height 4
type input "1"
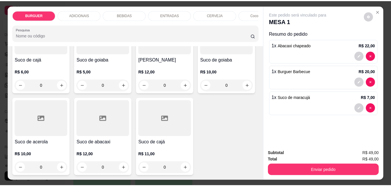
scroll to position [1661, 0]
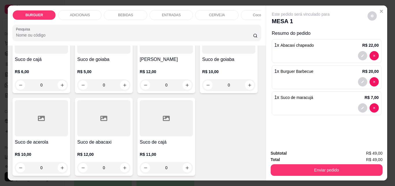
click at [186, 4] on icon "increase-product-quantity" at bounding box center [187, 2] width 3 height 3
type input "1"
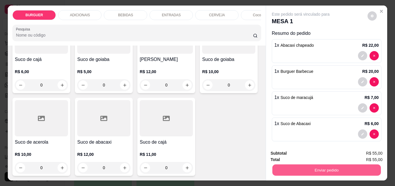
click at [321, 165] on button "Enviar pedido" at bounding box center [326, 169] width 109 height 11
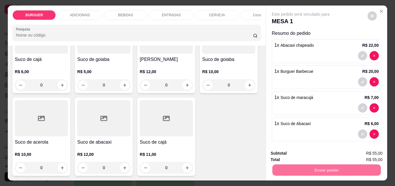
click at [362, 151] on button "Enviar pedido" at bounding box center [367, 153] width 33 height 11
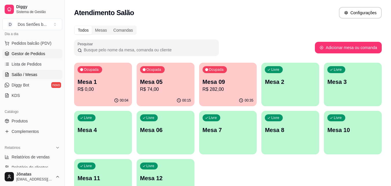
click at [37, 53] on span "Gestor de Pedidos" at bounding box center [29, 54] width 34 height 6
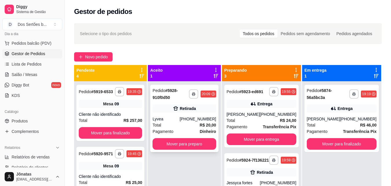
scroll to position [16, 0]
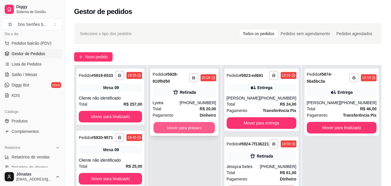
click at [170, 128] on button "Mover para preparo" at bounding box center [185, 127] width 62 height 11
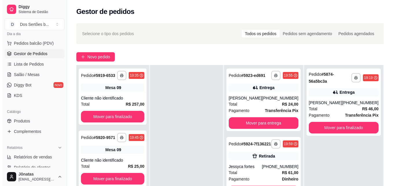
scroll to position [88, 0]
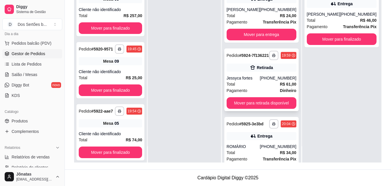
click at [257, 70] on div "Retirada" at bounding box center [265, 68] width 16 height 6
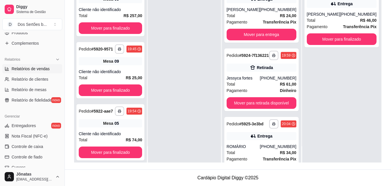
click at [18, 66] on span "Relatórios de vendas" at bounding box center [31, 69] width 38 height 6
select select "ALL"
select select "0"
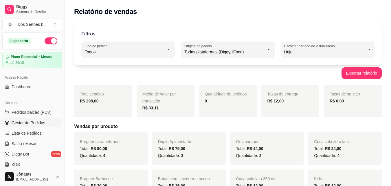
click at [33, 124] on span "Gestor de Pedidos" at bounding box center [29, 123] width 34 height 6
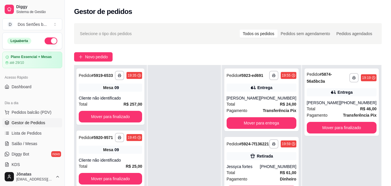
scroll to position [82, 0]
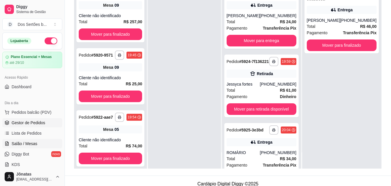
click at [25, 142] on span "Salão / Mesas" at bounding box center [25, 143] width 26 height 6
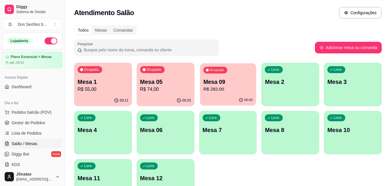
click at [220, 87] on p "R$ 282,00" at bounding box center [227, 89] width 49 height 7
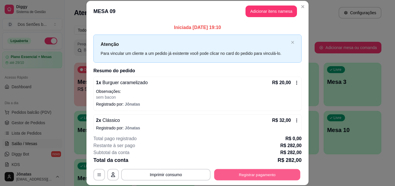
click at [256, 172] on button "Registrar pagamento" at bounding box center [257, 173] width 86 height 11
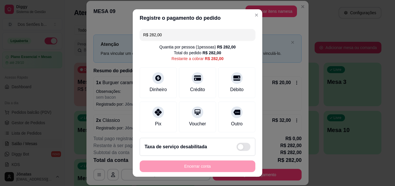
click at [164, 35] on input "R$ 282,00" at bounding box center [197, 35] width 109 height 12
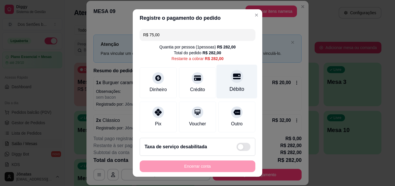
click at [233, 84] on div "Débito" at bounding box center [237, 82] width 41 height 34
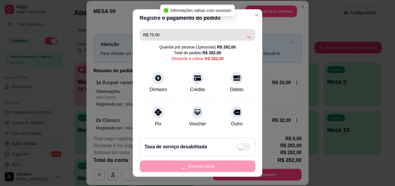
click at [162, 34] on input "R$ 75,00" at bounding box center [194, 35] width 103 height 12
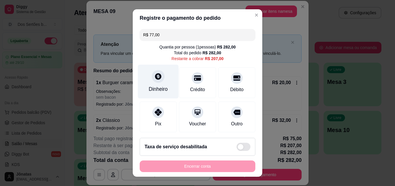
click at [157, 85] on div "Dinheiro" at bounding box center [158, 89] width 19 height 8
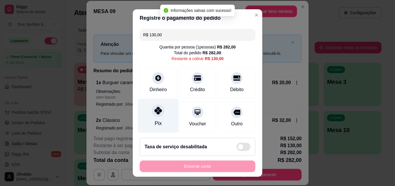
click at [155, 112] on icon at bounding box center [159, 111] width 8 height 8
type input "R$ 0,00"
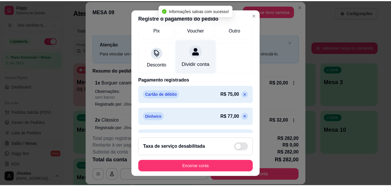
scroll to position [111, 0]
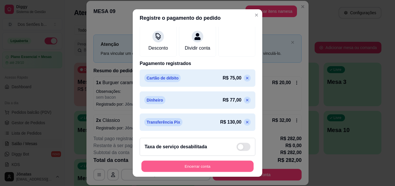
click at [212, 161] on button "Encerrar conta" at bounding box center [198, 165] width 112 height 11
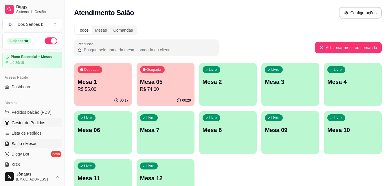
click at [37, 123] on span "Gestor de Pedidos" at bounding box center [29, 123] width 34 height 6
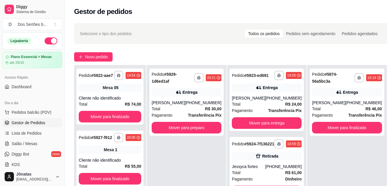
scroll to position [81, 0]
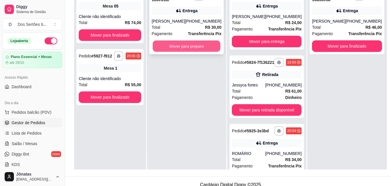
click at [186, 45] on button "Mover para preparo" at bounding box center [187, 46] width 68 height 11
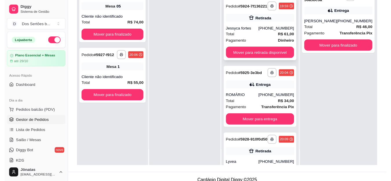
scroll to position [63, 0]
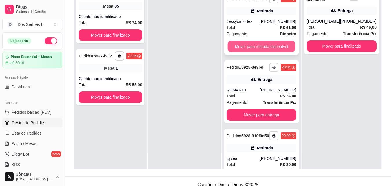
click at [249, 52] on button "Mover para retirada disponível" at bounding box center [262, 46] width 68 height 11
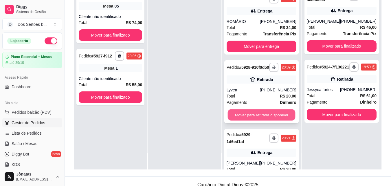
click at [259, 120] on button "Mover para retirada disponível" at bounding box center [262, 114] width 68 height 11
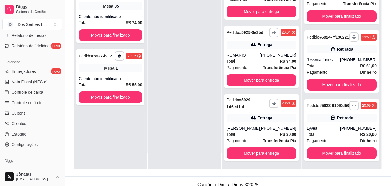
scroll to position [212, 0]
click at [31, 87] on link "Controle de caixa" at bounding box center [32, 91] width 60 height 9
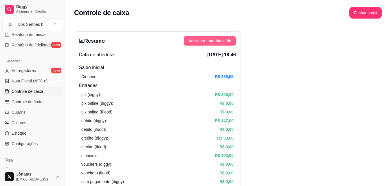
click at [204, 41] on span "Adicionar entrada/saída" at bounding box center [209, 41] width 43 height 6
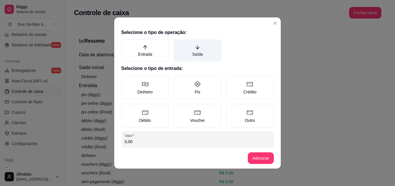
click at [207, 44] on label "Saída" at bounding box center [198, 50] width 48 height 22
click at [178, 44] on button "Saída" at bounding box center [175, 41] width 5 height 5
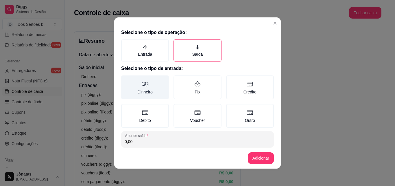
click at [144, 88] on label "Dinheiro" at bounding box center [145, 87] width 48 height 24
click at [126, 80] on button "Dinheiro" at bounding box center [123, 77] width 5 height 5
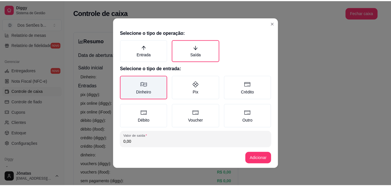
scroll to position [31, 0]
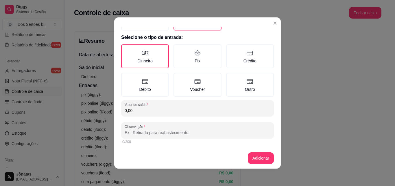
click at [144, 111] on input "0,00" at bounding box center [198, 110] width 146 height 6
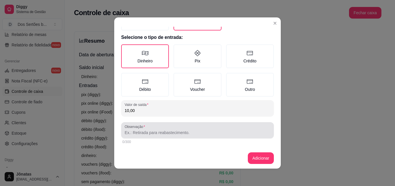
type input "10,00"
click at [125, 135] on div at bounding box center [198, 130] width 146 height 12
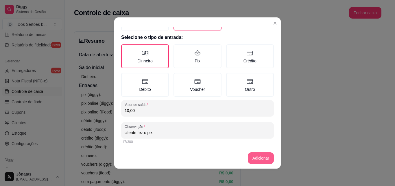
type input "cliente fez o pix"
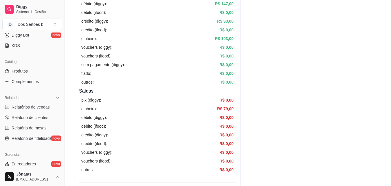
scroll to position [163, 0]
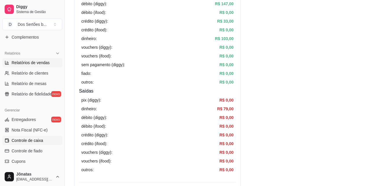
click at [20, 65] on span "Relatórios de vendas" at bounding box center [31, 63] width 38 height 6
select select "ALL"
select select "0"
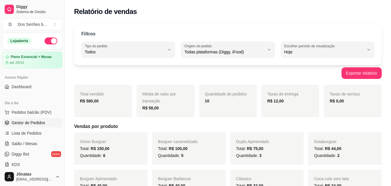
click at [12, 120] on span "Gestor de Pedidos" at bounding box center [29, 123] width 34 height 6
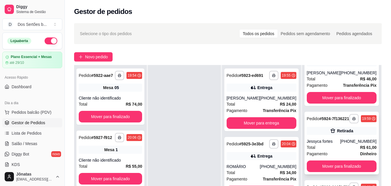
scroll to position [88, 0]
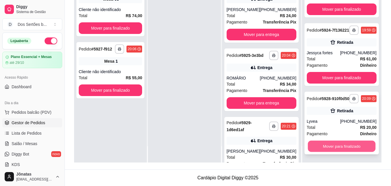
click at [338, 148] on button "Mover para finalizado" at bounding box center [342, 145] width 68 height 11
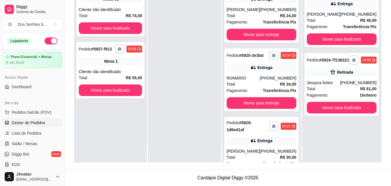
scroll to position [0, 0]
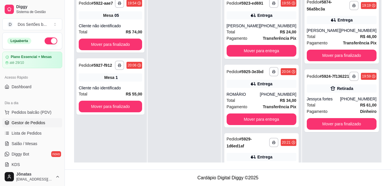
click at [47, 137] on ul "Pedidos balcão (PDV) Gestor de Pedidos Lista de Pedidos Salão / Mesas Diggy Bot…" at bounding box center [32, 137] width 60 height 61
click at [42, 142] on link "Salão / Mesas" at bounding box center [32, 143] width 60 height 9
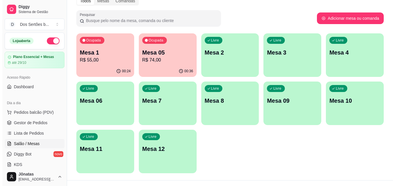
scroll to position [30, 0]
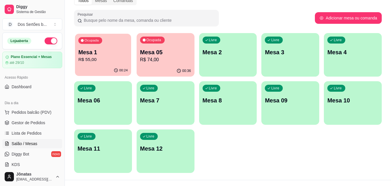
click at [103, 46] on div "Ocupada Mesa 1 R$ 55,00" at bounding box center [103, 49] width 56 height 31
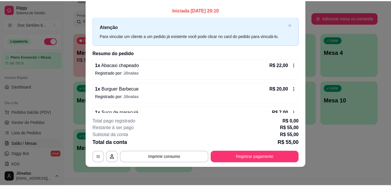
scroll to position [0, 0]
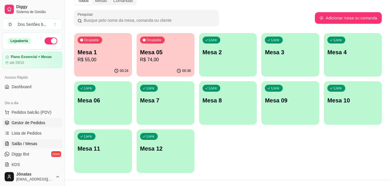
click at [42, 121] on span "Gestor de Pedidos" at bounding box center [29, 123] width 34 height 6
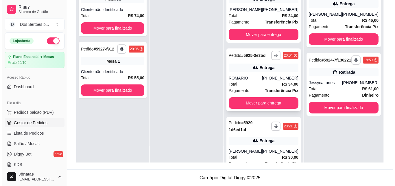
scroll to position [39, 0]
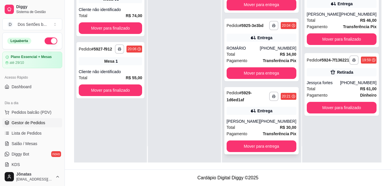
click at [253, 113] on icon at bounding box center [253, 111] width 6 height 6
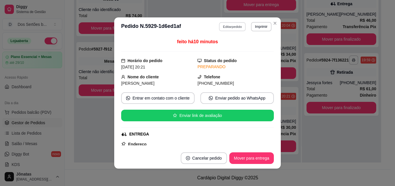
click at [223, 27] on button "Editar pedido" at bounding box center [232, 26] width 27 height 9
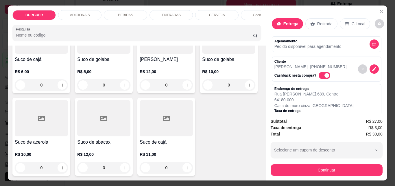
scroll to position [1721, 0]
click at [65, 87] on icon "increase-product-quantity" at bounding box center [62, 85] width 4 height 4
type input "1"
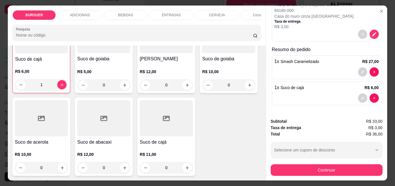
scroll to position [15, 0]
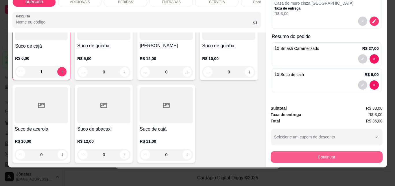
click at [319, 151] on button "Continuar" at bounding box center [327, 157] width 112 height 12
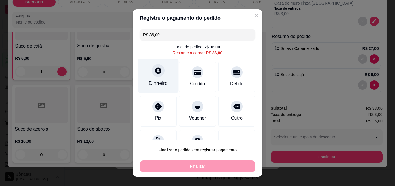
click at [155, 79] on div "Dinheiro" at bounding box center [158, 83] width 19 height 8
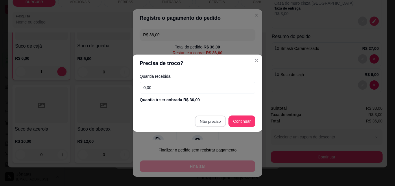
type input "R$ 0,00"
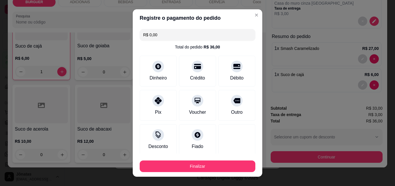
scroll to position [34, 0]
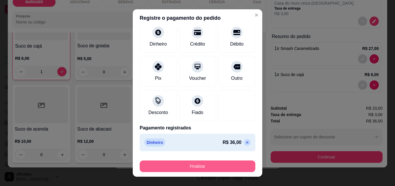
click at [221, 166] on button "Finalizar" at bounding box center [198, 166] width 116 height 12
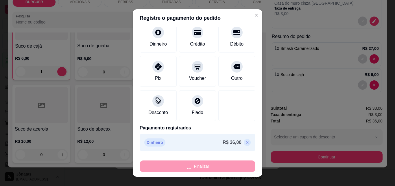
type input "0"
type input "-R$ 36,00"
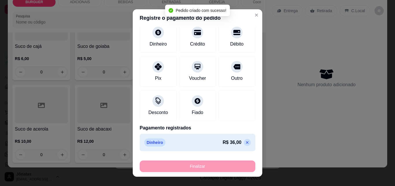
scroll to position [0, 0]
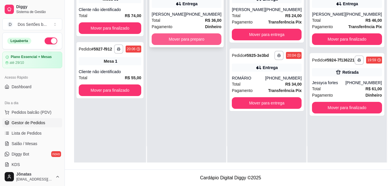
click at [168, 37] on button "Mover para preparo" at bounding box center [187, 39] width 70 height 12
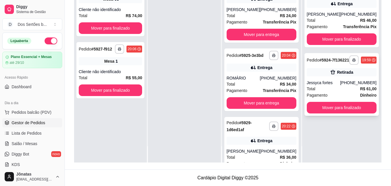
click at [319, 76] on div "Retirada" at bounding box center [342, 72] width 70 height 8
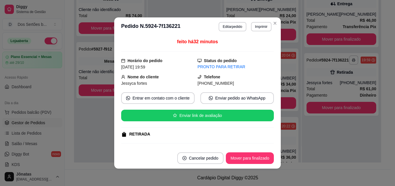
scroll to position [109, 0]
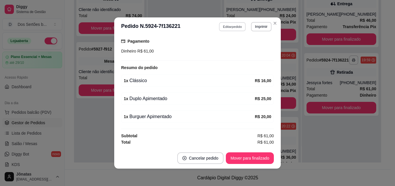
click at [226, 27] on button "Editar pedido" at bounding box center [232, 26] width 27 height 9
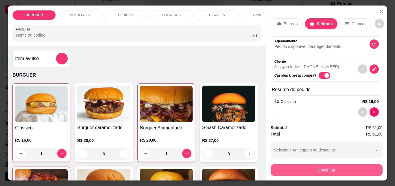
click at [315, 164] on button "Continuar" at bounding box center [327, 170] width 112 height 12
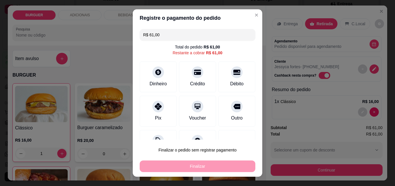
click at [159, 35] on input "R$ 61,00" at bounding box center [197, 35] width 109 height 12
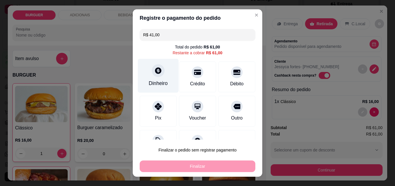
click at [160, 72] on div at bounding box center [158, 70] width 13 height 13
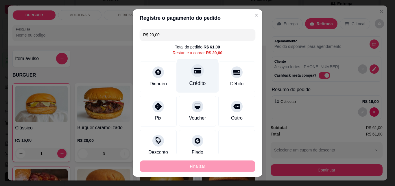
scroll to position [40, 0]
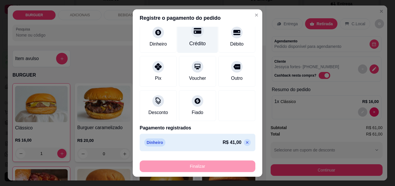
click at [194, 30] on icon at bounding box center [198, 31] width 8 height 8
type input "R$ 0,00"
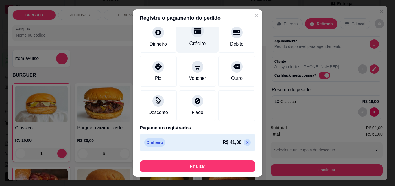
scroll to position [56, 0]
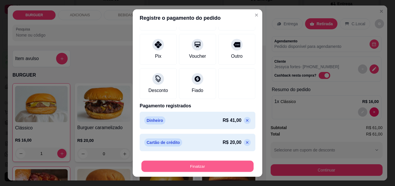
click at [236, 164] on button "Finalizar" at bounding box center [198, 165] width 112 height 11
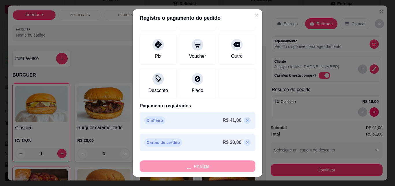
type input "0"
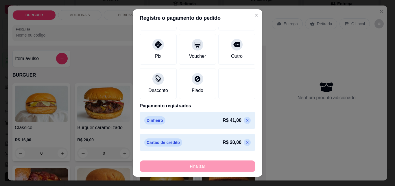
type input "-R$ 61,00"
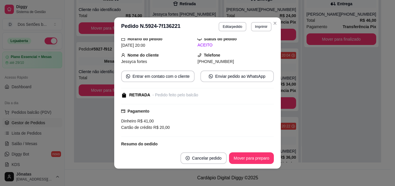
scroll to position [111, 0]
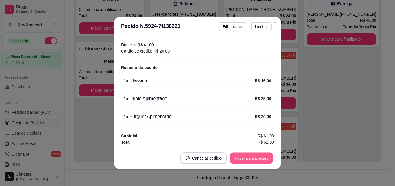
click at [246, 157] on button "Mover para preparo" at bounding box center [251, 157] width 43 height 11
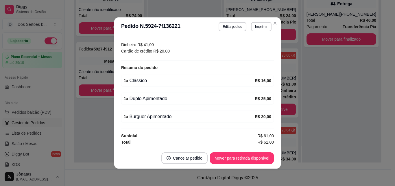
scroll to position [1, 0]
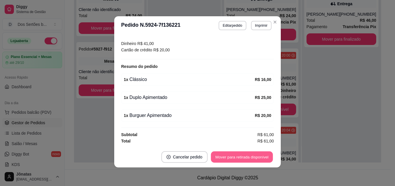
click at [235, 153] on button "Mover para retirada disponível" at bounding box center [242, 156] width 62 height 11
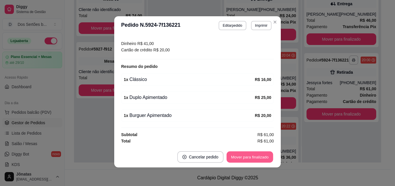
click at [240, 156] on button "Mover para finalizado" at bounding box center [250, 156] width 47 height 11
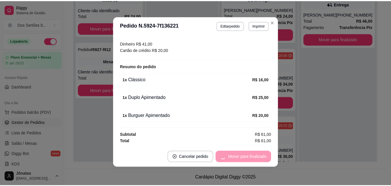
scroll to position [91, 0]
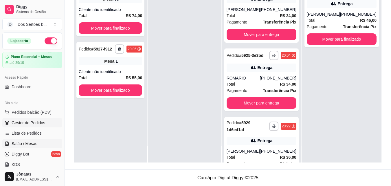
click at [32, 141] on span "Salão / Mesas" at bounding box center [25, 143] width 26 height 6
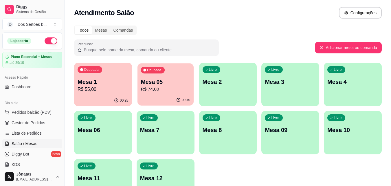
click at [169, 91] on p "R$ 74,00" at bounding box center [165, 89] width 49 height 7
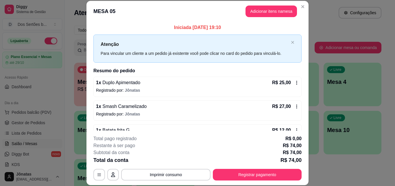
scroll to position [40, 0]
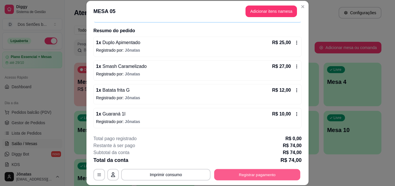
click at [238, 175] on button "Registrar pagamento" at bounding box center [257, 173] width 86 height 11
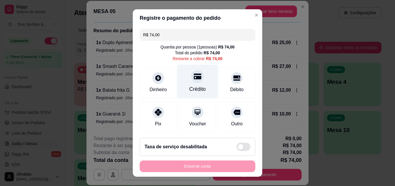
click at [204, 85] on div "Crédito" at bounding box center [197, 82] width 41 height 34
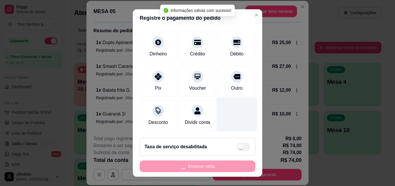
type input "R$ 0,00"
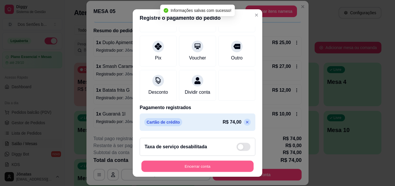
click at [220, 165] on button "Encerrar conta" at bounding box center [198, 165] width 112 height 11
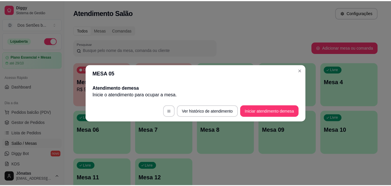
scroll to position [0, 0]
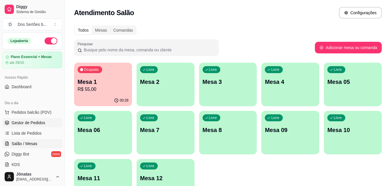
click at [30, 123] on span "Gestor de Pedidos" at bounding box center [29, 123] width 34 height 6
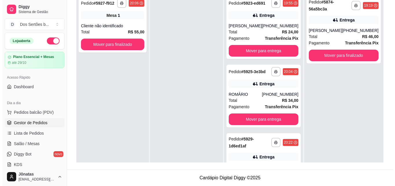
scroll to position [16, 0]
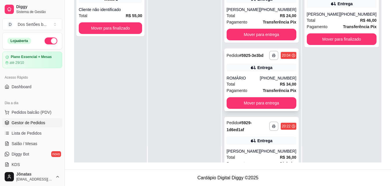
click at [250, 71] on div "Entrega" at bounding box center [262, 67] width 70 height 8
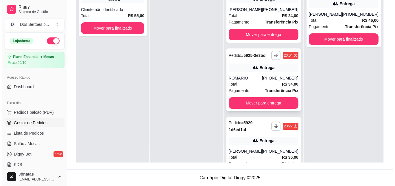
scroll to position [39, 0]
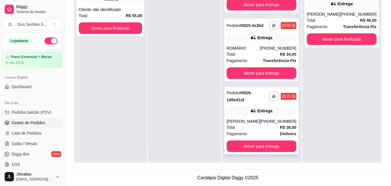
click at [264, 111] on div "Entrega" at bounding box center [264, 111] width 15 height 6
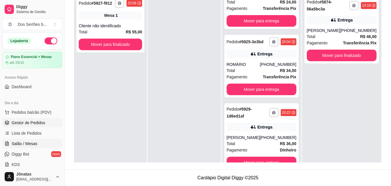
click at [33, 142] on span "Salão / Mesas" at bounding box center [25, 143] width 26 height 6
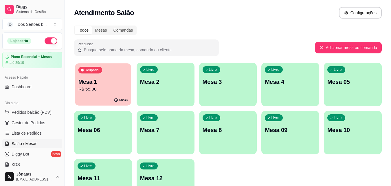
click at [90, 91] on p "R$ 55,00" at bounding box center [102, 89] width 49 height 7
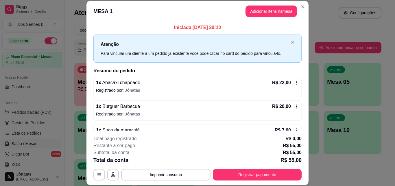
scroll to position [40, 0]
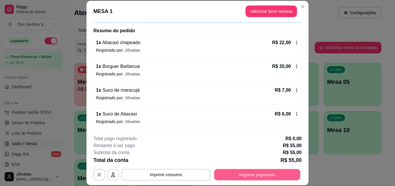
click at [251, 172] on button "Registrar pagamento" at bounding box center [257, 173] width 86 height 11
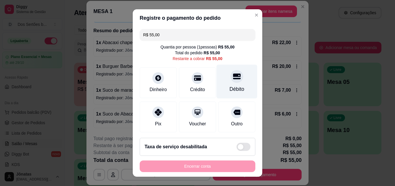
click at [234, 91] on div "Débito" at bounding box center [237, 89] width 15 height 8
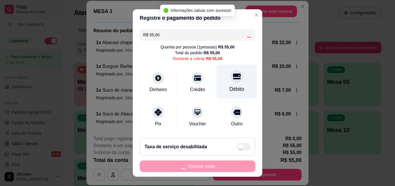
type input "R$ 0,00"
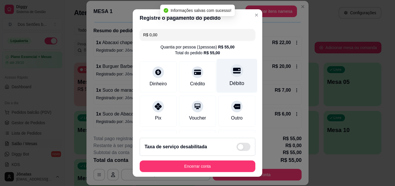
scroll to position [67, 0]
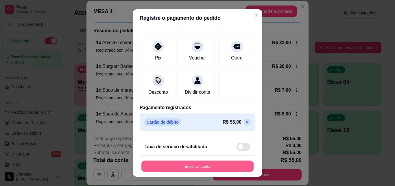
click at [229, 166] on button "Encerrar conta" at bounding box center [198, 165] width 112 height 11
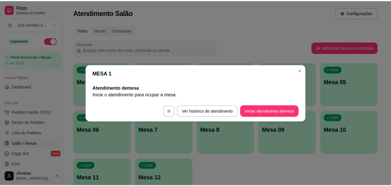
scroll to position [0, 0]
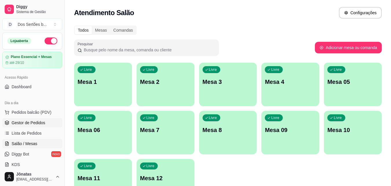
click at [29, 123] on span "Gestor de Pedidos" at bounding box center [29, 123] width 34 height 6
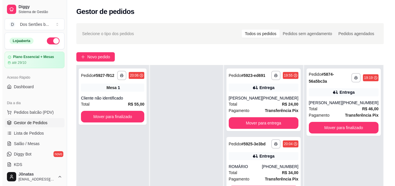
scroll to position [69, 0]
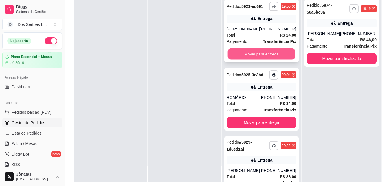
click at [245, 60] on button "Mover para entrega" at bounding box center [262, 53] width 68 height 11
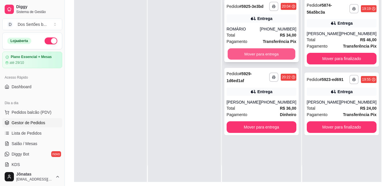
click at [264, 53] on button "Mover para entrega" at bounding box center [262, 53] width 68 height 11
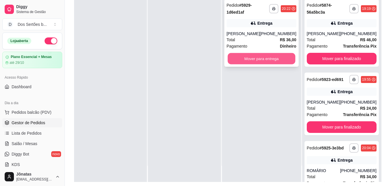
click at [251, 59] on button "Mover para entrega" at bounding box center [262, 58] width 68 height 11
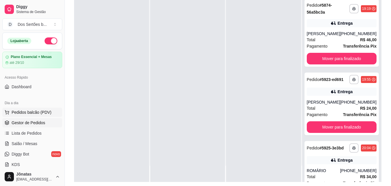
click at [14, 112] on span "Pedidos balcão (PDV)" at bounding box center [32, 112] width 40 height 6
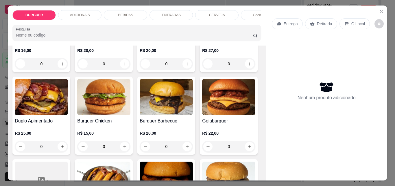
scroll to position [129, 0]
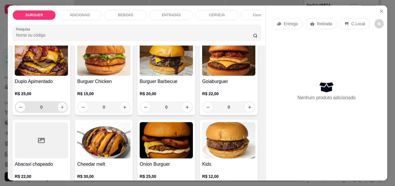
click at [65, 109] on icon "increase-product-quantity" at bounding box center [62, 107] width 4 height 4
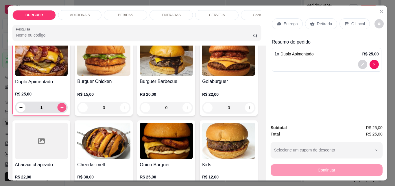
click at [64, 109] on icon "increase-product-quantity" at bounding box center [62, 107] width 4 height 4
type input "2"
click at [359, 60] on button "decrease-product-quantity" at bounding box center [362, 64] width 9 height 9
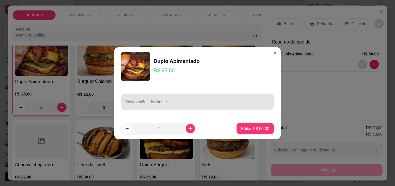
click at [135, 103] on input "Observações do cliente" at bounding box center [198, 104] width 146 height 6
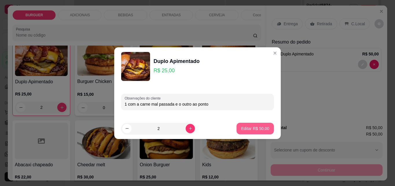
type input "1 com a carne mal passada e o outro ao ponto"
click at [254, 127] on p "Editar R$ 50,00" at bounding box center [255, 127] width 27 height 5
type input "0"
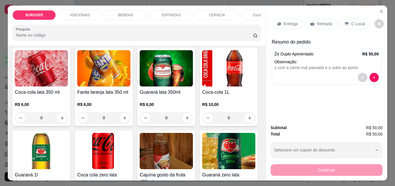
scroll to position [505, 0]
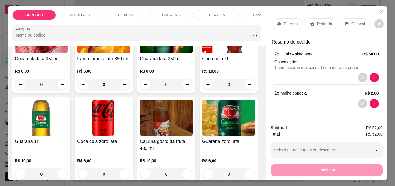
type input "2"
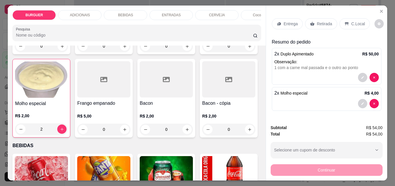
scroll to position [362, 0]
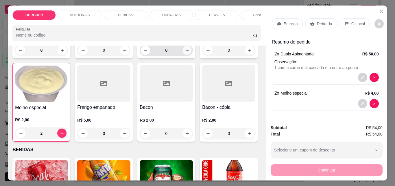
click at [185, 52] on icon "increase-product-quantity" at bounding box center [187, 50] width 4 height 4
type input "1"
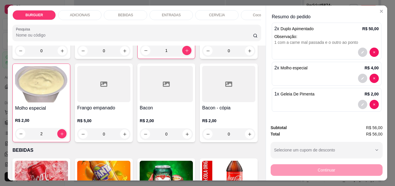
scroll to position [0, 0]
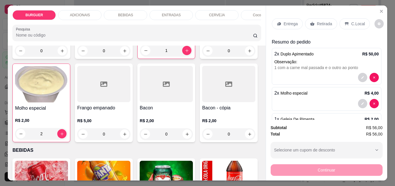
click at [320, 23] on p "Retirada" at bounding box center [324, 24] width 15 height 6
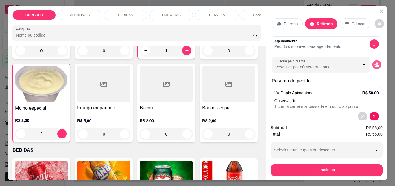
click at [376, 63] on circle "decrease-product-quantity" at bounding box center [377, 64] width 2 height 2
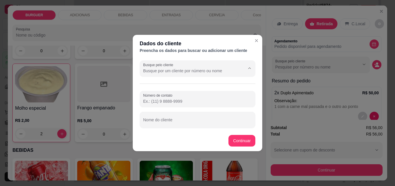
click at [180, 68] on input "Busque pelo cliente" at bounding box center [189, 71] width 93 height 6
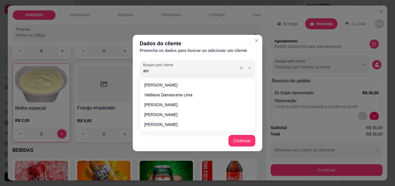
type input "a"
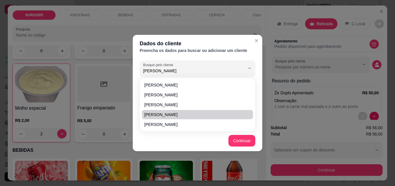
click at [172, 111] on span "[PERSON_NAME]" at bounding box center [194, 114] width 101 height 6
type input "[PERSON_NAME]"
type input "[PHONE_NUMBER]"
type input "[PERSON_NAME]"
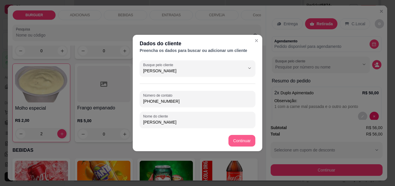
type input "[PERSON_NAME]"
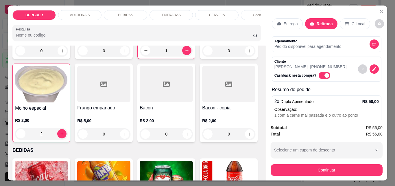
scroll to position [73, 0]
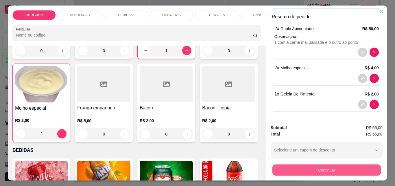
click at [329, 165] on button "Continuar" at bounding box center [326, 169] width 109 height 11
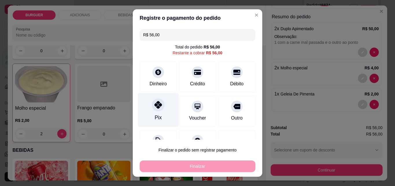
click at [158, 97] on div "Pix" at bounding box center [158, 110] width 41 height 34
type input "R$ 0,00"
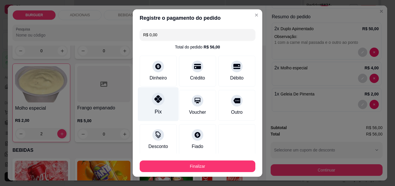
scroll to position [34, 0]
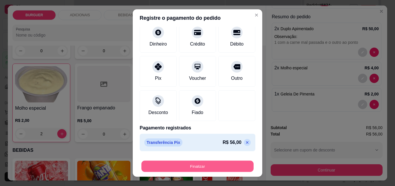
click at [201, 164] on button "Finalizar" at bounding box center [198, 165] width 112 height 11
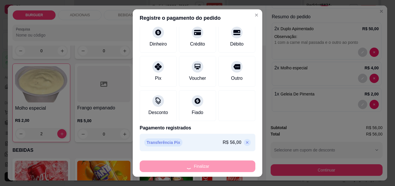
type input "0"
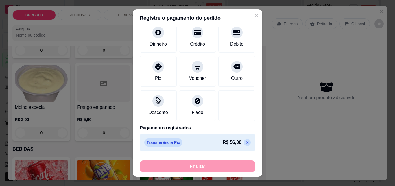
type input "-R$ 56,00"
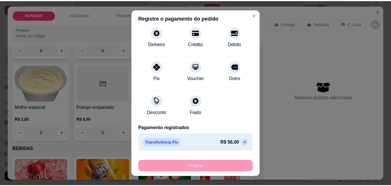
scroll to position [0, 0]
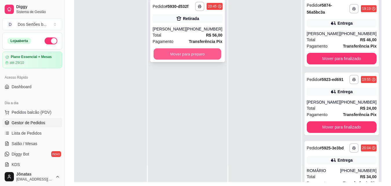
click at [177, 53] on button "Mover para preparo" at bounding box center [188, 53] width 68 height 11
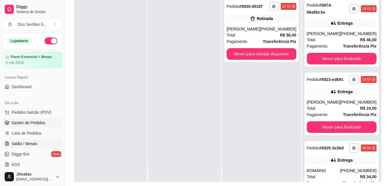
click at [12, 145] on span "Salão / Mesas" at bounding box center [25, 143] width 26 height 6
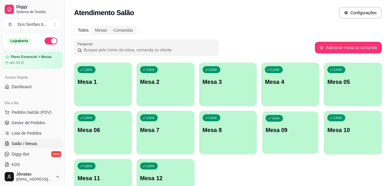
click at [274, 137] on div "Livre Mesa 09" at bounding box center [290, 128] width 56 height 35
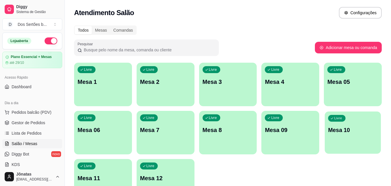
click at [365, 136] on div "Livre Mesa 10" at bounding box center [353, 128] width 56 height 35
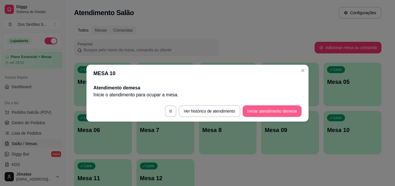
click at [271, 111] on button "Iniciar atendimento de mesa" at bounding box center [272, 111] width 59 height 12
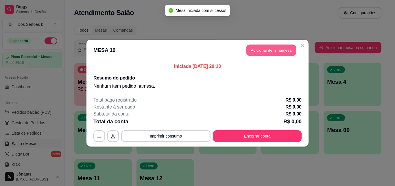
click at [255, 45] on button "Adicionar itens na mesa" at bounding box center [272, 49] width 50 height 11
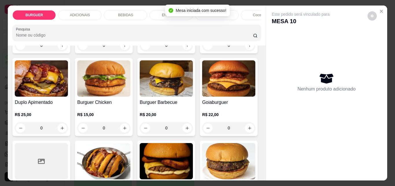
scroll to position [138, 0]
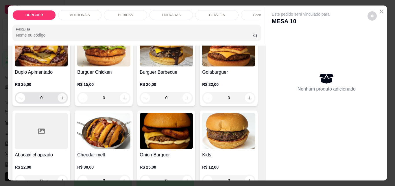
click at [67, 97] on button "increase-product-quantity" at bounding box center [62, 97] width 9 height 9
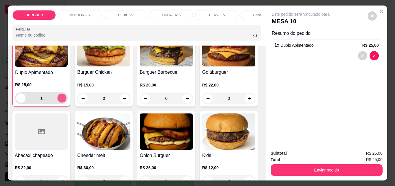
click at [64, 99] on icon "increase-product-quantity" at bounding box center [62, 98] width 4 height 4
type input "2"
click at [358, 53] on button "decrease-product-quantity" at bounding box center [362, 55] width 9 height 9
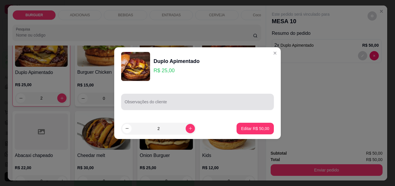
click at [149, 99] on div at bounding box center [198, 102] width 146 height 12
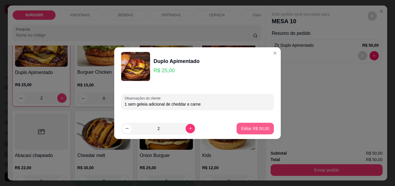
type input "1 sem geleia adicional de cheddar e carne"
click at [249, 124] on button "Editar R$ 50,00" at bounding box center [255, 127] width 36 height 11
type input "0"
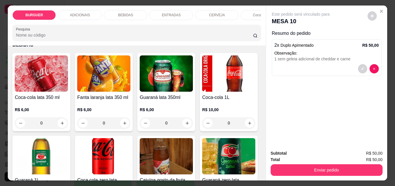
scroll to position [380, 0]
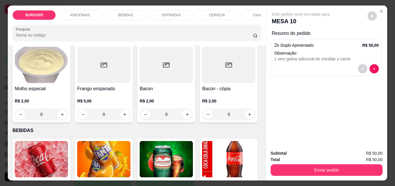
click at [61, 33] on icon "increase-product-quantity" at bounding box center [62, 31] width 3 height 3
type input "1"
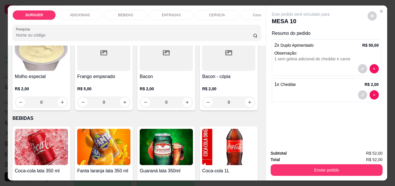
scroll to position [454, 0]
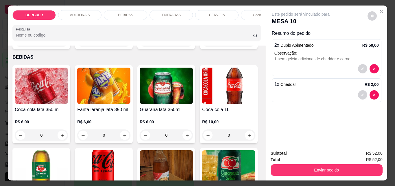
type input "2"
click at [163, 10] on div "ENTRADAS" at bounding box center [171, 15] width 43 height 10
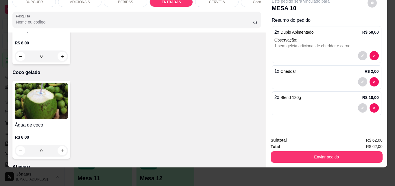
scroll to position [1096, 0]
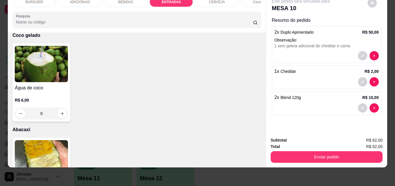
type input "1"
click at [358, 103] on button "decrease-product-quantity" at bounding box center [362, 107] width 9 height 9
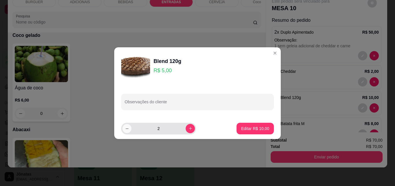
click at [128, 129] on icon "decrease-product-quantity" at bounding box center [127, 128] width 4 height 4
type input "1"
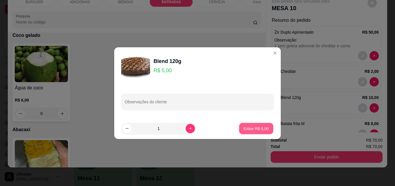
click at [254, 124] on button "Editar R$ 5,00" at bounding box center [256, 127] width 34 height 11
type input "1"
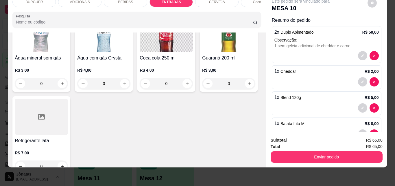
scroll to position [724, 0]
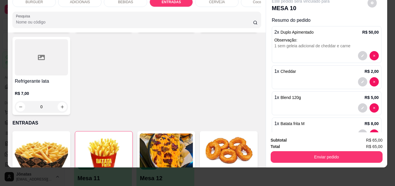
type input "1"
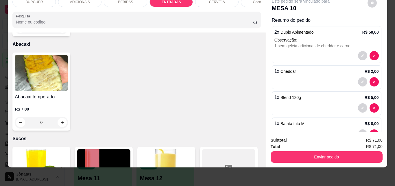
scroll to position [1286, 0]
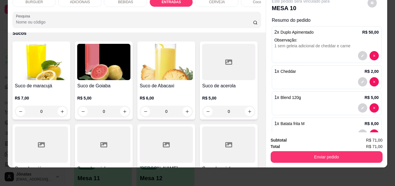
type input "1"
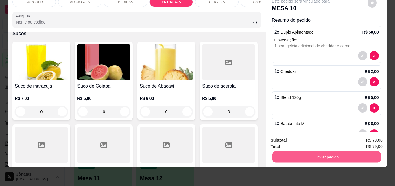
click at [280, 153] on button "Enviar pedido" at bounding box center [326, 156] width 109 height 11
click at [364, 137] on button "Enviar pedido" at bounding box center [368, 138] width 32 height 11
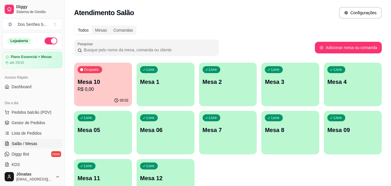
click at [19, 109] on span "Pedidos balcão (PDV)" at bounding box center [32, 112] width 40 height 6
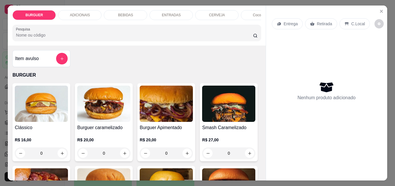
scroll to position [54, 0]
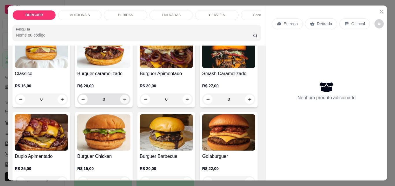
click at [124, 100] on icon "increase-product-quantity" at bounding box center [125, 99] width 4 height 4
type input "1"
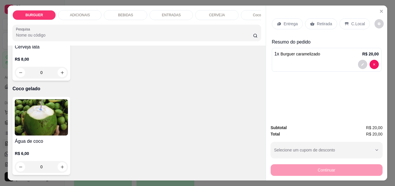
scroll to position [1068, 0]
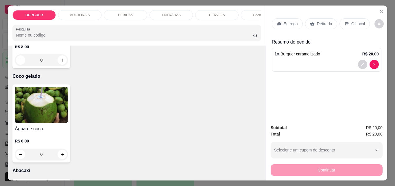
type input "1"
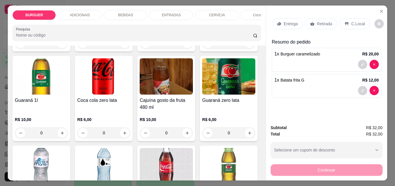
scroll to position [471, 0]
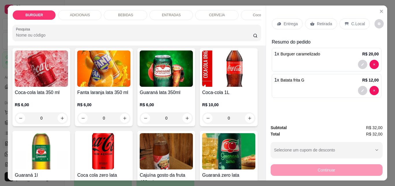
click at [67, 28] on button "increase-product-quantity" at bounding box center [62, 23] width 9 height 9
type input "1"
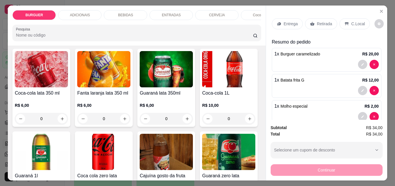
click at [288, 22] on p "Entrega" at bounding box center [291, 24] width 14 height 6
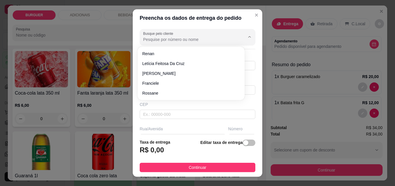
click at [145, 41] on input "Busque pelo cliente" at bounding box center [189, 39] width 93 height 6
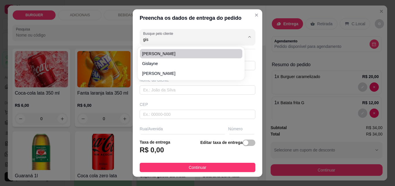
click at [159, 53] on span "[PERSON_NAME]" at bounding box center [188, 54] width 92 height 6
type input "[PERSON_NAME]"
type input "86999954664"
type input "[PERSON_NAME]"
type input "64180000"
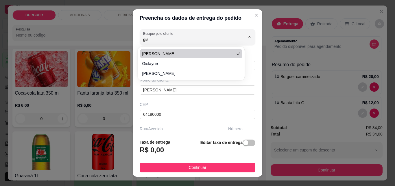
type input "Rua professora [PERSON_NAME]"
type input "468"
type input "Esperantina"
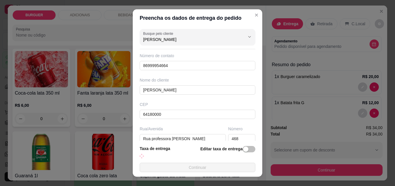
scroll to position [81, 0]
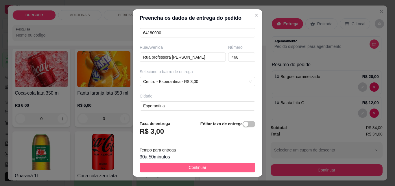
type input "[PERSON_NAME]"
click at [202, 168] on span "Continuar" at bounding box center [198, 167] width 18 height 6
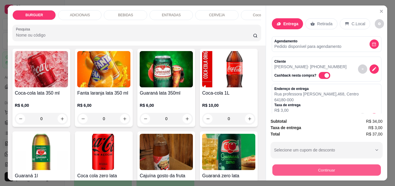
click at [311, 164] on button "Continuar" at bounding box center [326, 169] width 109 height 11
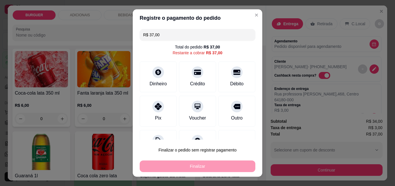
click at [159, 32] on input "R$ 37,00" at bounding box center [197, 35] width 109 height 12
click at [156, 116] on div "Pix" at bounding box center [158, 117] width 7 height 8
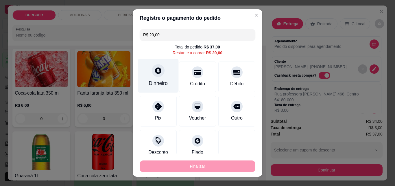
click at [159, 81] on div "Dinheiro" at bounding box center [158, 83] width 19 height 8
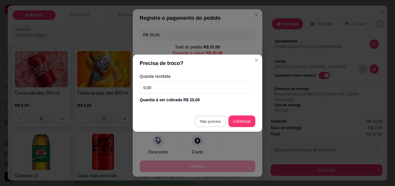
type input "R$ 0,00"
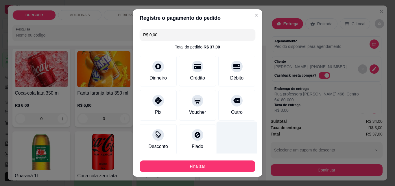
scroll to position [56, 0]
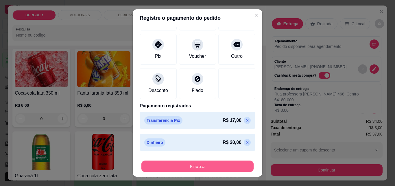
click at [224, 167] on button "Finalizar" at bounding box center [198, 165] width 112 height 11
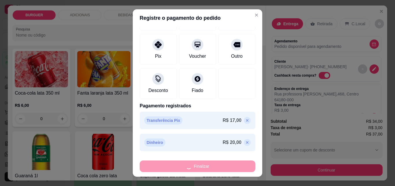
type input "0"
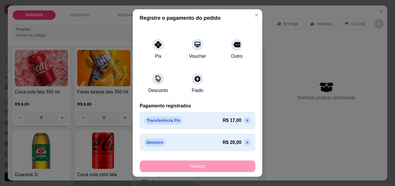
type input "-R$ 37,00"
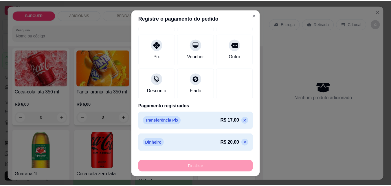
scroll to position [471, 0]
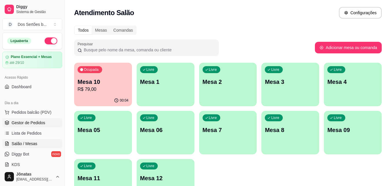
click at [21, 119] on link "Gestor de Pedidos" at bounding box center [32, 122] width 60 height 9
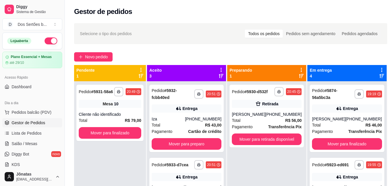
scroll to position [88, 0]
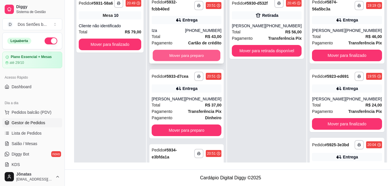
click at [193, 54] on button "Mover para preparo" at bounding box center [187, 55] width 68 height 11
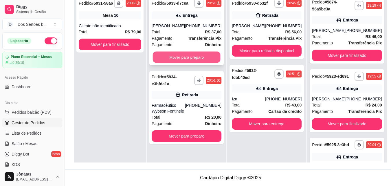
click at [185, 56] on button "Mover para preparo" at bounding box center [187, 57] width 68 height 11
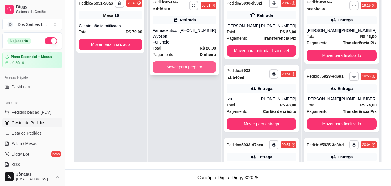
click at [177, 61] on button "Mover para preparo" at bounding box center [184, 67] width 63 height 12
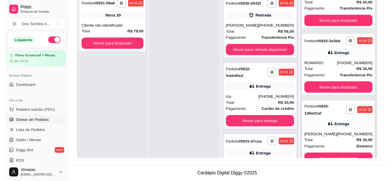
scroll to position [16, 0]
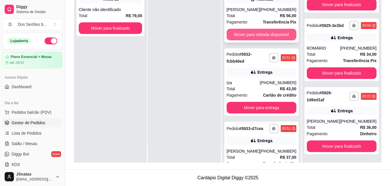
click at [240, 36] on button "Mover para retirada disponível" at bounding box center [262, 35] width 70 height 12
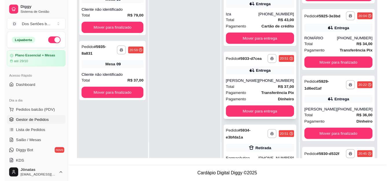
scroll to position [51, 0]
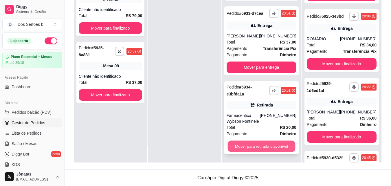
click at [255, 140] on button "Mover para retirada disponível" at bounding box center [262, 145] width 68 height 11
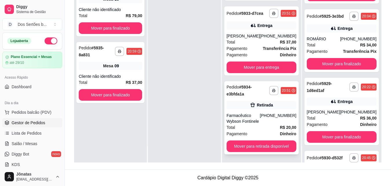
click at [252, 140] on div "**********" at bounding box center [261, 117] width 74 height 73
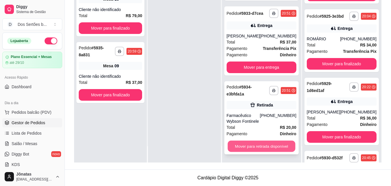
click at [260, 145] on button "Mover para retirada disponível" at bounding box center [262, 145] width 68 height 11
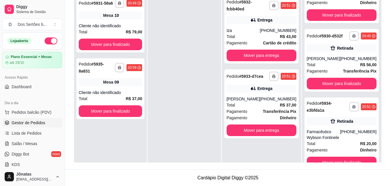
scroll to position [37, 0]
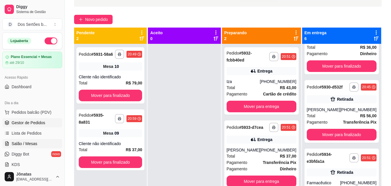
click at [14, 142] on span "Salão / Mesas" at bounding box center [25, 143] width 26 height 6
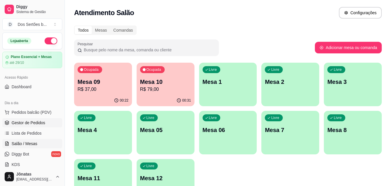
click at [27, 122] on span "Gestor de Pedidos" at bounding box center [29, 123] width 34 height 6
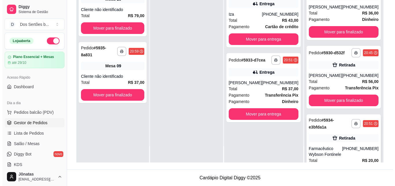
scroll to position [215, 0]
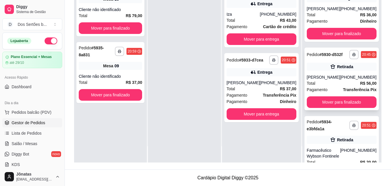
click at [337, 69] on div "Retirada" at bounding box center [345, 67] width 16 height 6
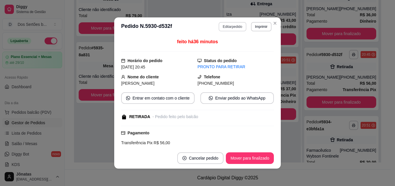
click at [228, 24] on button "Editar pedido" at bounding box center [232, 26] width 27 height 9
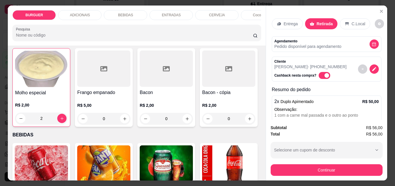
scroll to position [461, 0]
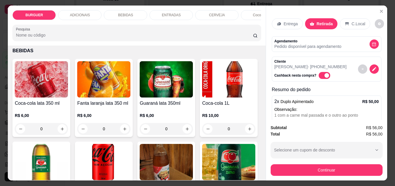
click at [64, 36] on icon "increase-product-quantity" at bounding box center [62, 34] width 4 height 4
type input "3"
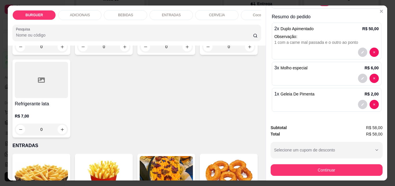
scroll to position [744, 0]
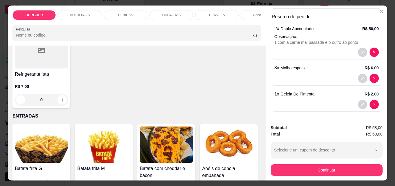
type input "1"
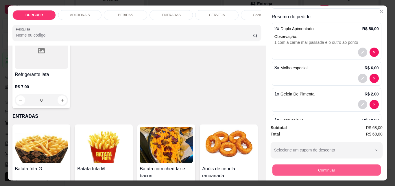
click at [315, 167] on button "Continuar" at bounding box center [326, 169] width 109 height 11
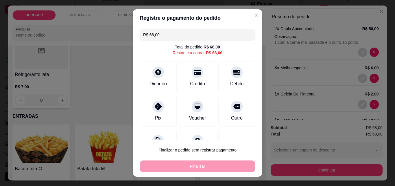
click at [166, 35] on input "R$ 68,00" at bounding box center [197, 35] width 109 height 12
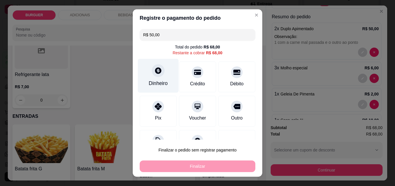
click at [151, 76] on div "Dinheiro" at bounding box center [158, 76] width 41 height 34
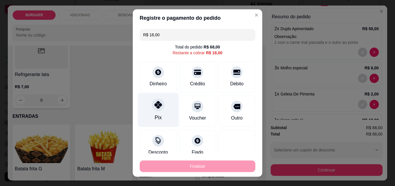
click at [156, 111] on div "Pix" at bounding box center [158, 110] width 41 height 34
type input "R$ 0,00"
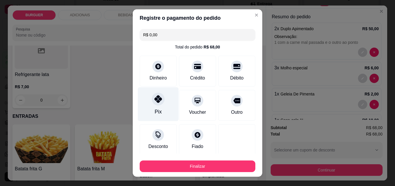
scroll to position [56, 0]
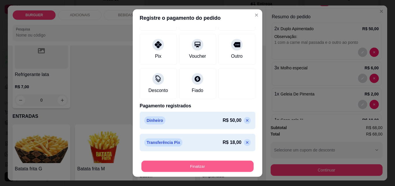
click at [226, 161] on button "Finalizar" at bounding box center [198, 165] width 112 height 11
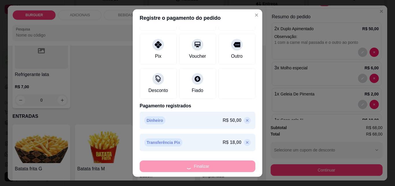
type input "0"
type input "-R$ 68,00"
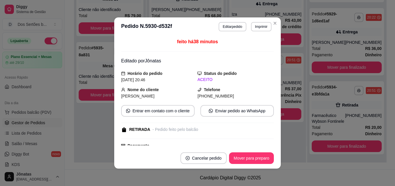
scroll to position [197, 0]
click at [251, 157] on button "Mover para preparo" at bounding box center [251, 157] width 43 height 11
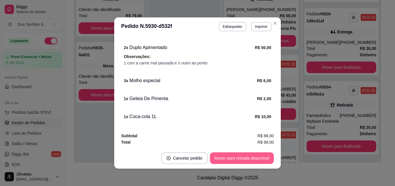
click at [231, 154] on button "Mover para retirada disponível" at bounding box center [242, 158] width 64 height 12
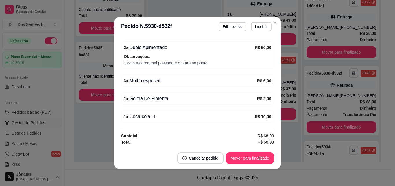
scroll to position [215, 0]
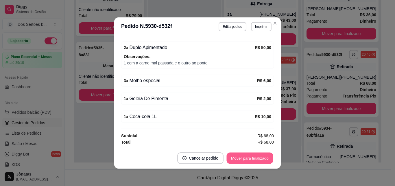
click at [245, 154] on button "Mover para finalizado" at bounding box center [250, 157] width 47 height 11
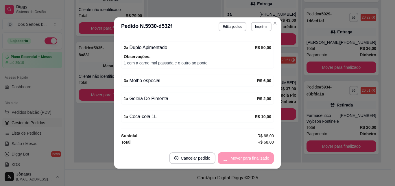
scroll to position [124, 0]
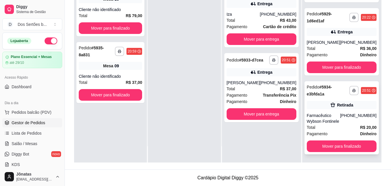
click at [340, 126] on div "Total R$ 20,00" at bounding box center [342, 127] width 70 height 6
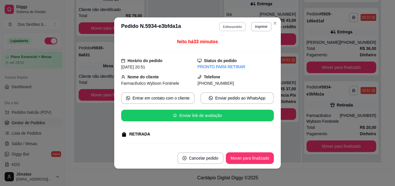
click at [223, 26] on button "Editar pedido" at bounding box center [232, 26] width 27 height 9
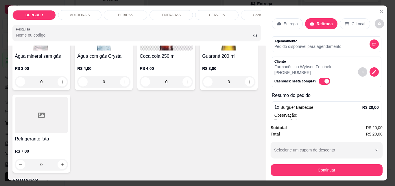
scroll to position [731, 0]
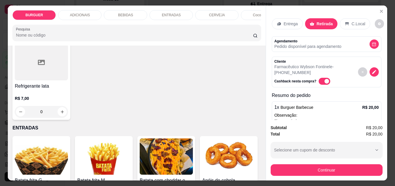
type input "1"
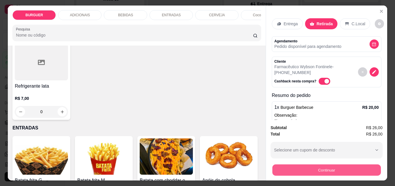
click at [326, 164] on button "Continuar" at bounding box center [326, 169] width 109 height 11
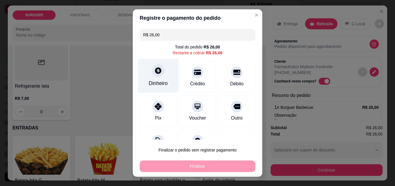
click at [152, 66] on div at bounding box center [158, 70] width 13 height 13
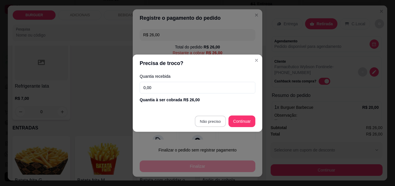
type input "R$ 0,00"
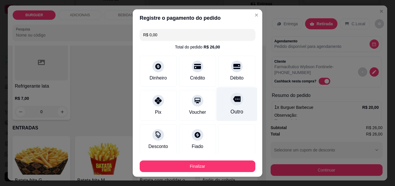
scroll to position [34, 0]
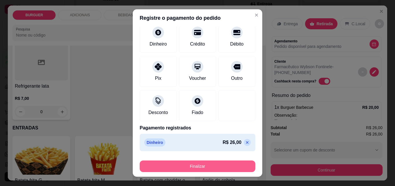
click at [208, 167] on button "Finalizar" at bounding box center [198, 166] width 116 height 12
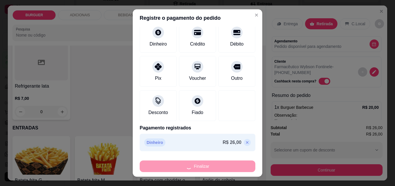
type input "0"
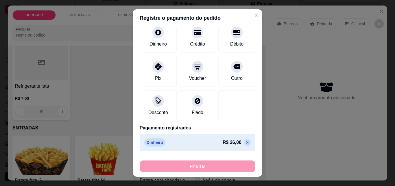
type input "-R$ 26,00"
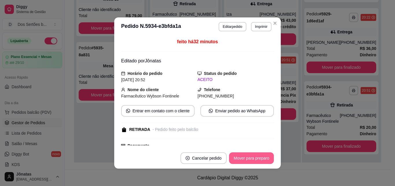
click at [245, 158] on button "Mover para preparo" at bounding box center [251, 158] width 45 height 12
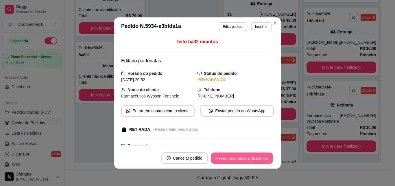
click at [244, 158] on button "Mover para retirada disponível" at bounding box center [242, 157] width 62 height 11
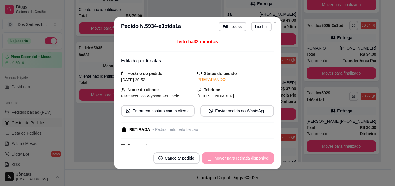
scroll to position [197, 0]
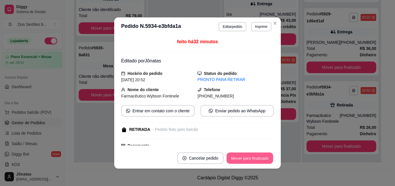
click at [244, 158] on button "Mover para finalizado" at bounding box center [250, 157] width 47 height 11
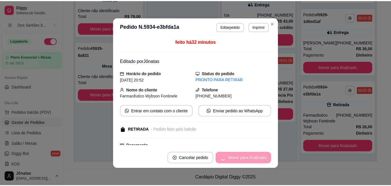
scroll to position [112, 0]
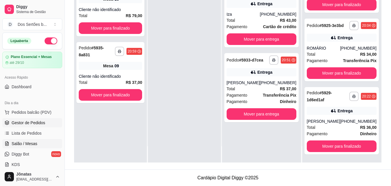
click at [29, 142] on span "Salão / Mesas" at bounding box center [25, 143] width 26 height 6
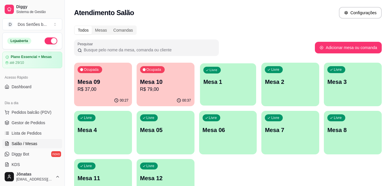
click at [230, 78] on p "Mesa 1" at bounding box center [227, 82] width 49 height 8
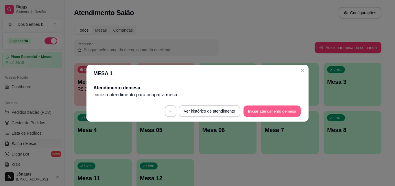
click at [278, 111] on button "Iniciar atendimento de mesa" at bounding box center [272, 110] width 57 height 11
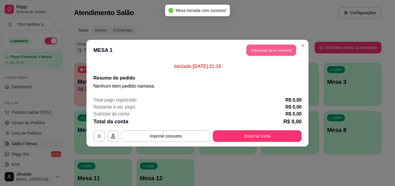
click at [268, 48] on button "Adicionar itens na mesa" at bounding box center [272, 49] width 50 height 11
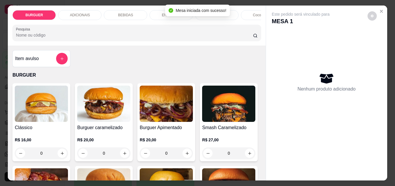
scroll to position [54, 0]
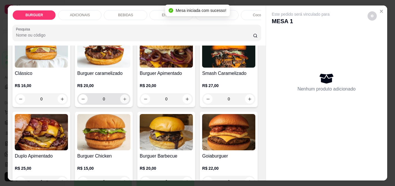
click at [123, 101] on icon "increase-product-quantity" at bounding box center [125, 99] width 4 height 4
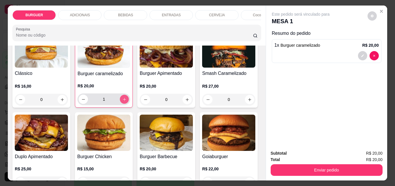
click at [122, 101] on icon "increase-product-quantity" at bounding box center [124, 99] width 4 height 4
type input "2"
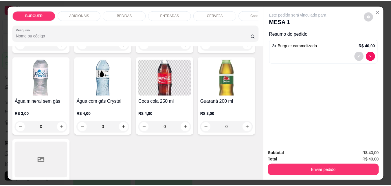
scroll to position [703, 0]
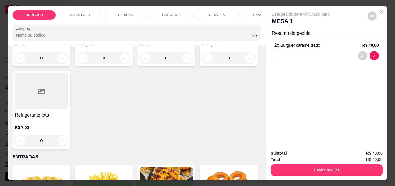
type input "1"
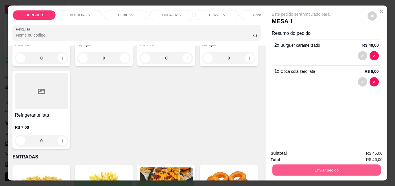
click at [336, 164] on button "Enviar pedido" at bounding box center [326, 169] width 109 height 11
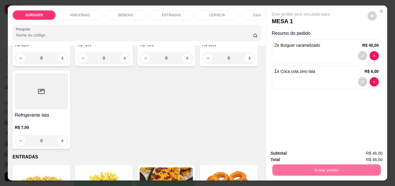
click at [365, 151] on button "Enviar pedido" at bounding box center [368, 153] width 32 height 11
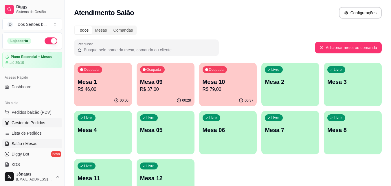
click at [33, 120] on span "Gestor de Pedidos" at bounding box center [29, 123] width 34 height 6
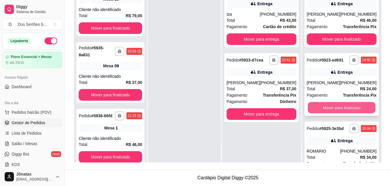
click at [346, 107] on button "Mover para finalizado" at bounding box center [342, 107] width 68 height 11
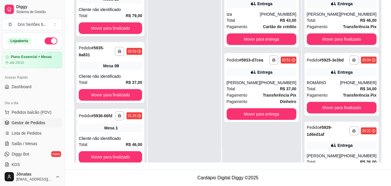
scroll to position [39, 0]
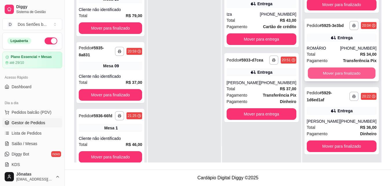
click at [330, 72] on button "Mover para finalizado" at bounding box center [342, 72] width 68 height 11
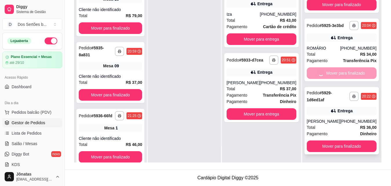
scroll to position [0, 0]
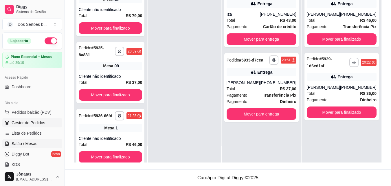
click at [25, 142] on span "Salão / Mesas" at bounding box center [25, 143] width 26 height 6
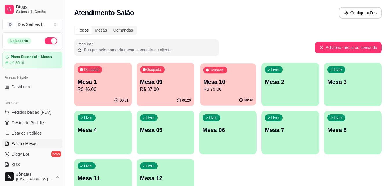
click at [211, 90] on p "R$ 79,00" at bounding box center [227, 89] width 49 height 7
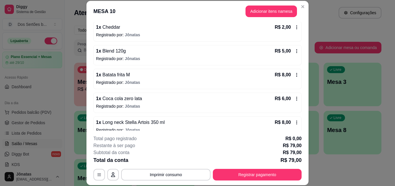
scroll to position [101, 0]
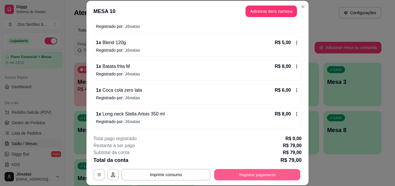
click at [266, 175] on button "Registrar pagamento" at bounding box center [257, 173] width 86 height 11
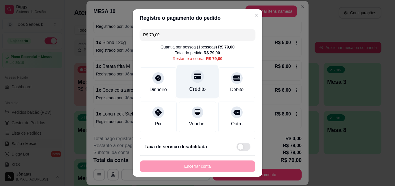
click at [194, 83] on div "Crédito" at bounding box center [197, 82] width 41 height 34
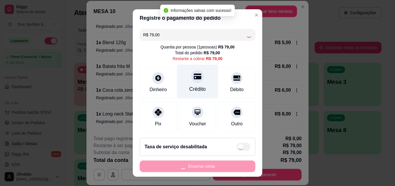
type input "R$ 0,00"
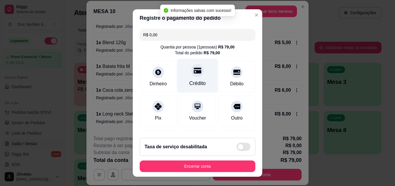
scroll to position [67, 0]
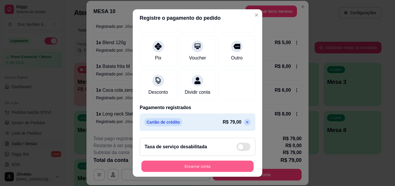
click at [232, 165] on button "Encerrar conta" at bounding box center [198, 165] width 112 height 11
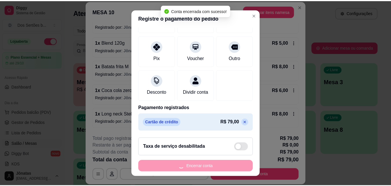
scroll to position [0, 0]
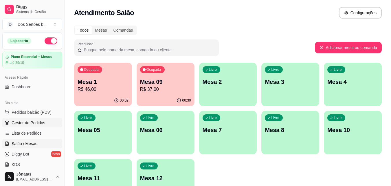
click at [25, 121] on span "Gestor de Pedidos" at bounding box center [29, 123] width 34 height 6
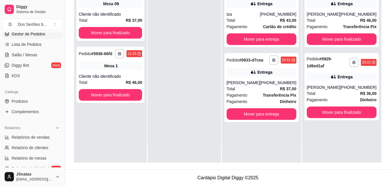
scroll to position [118, 0]
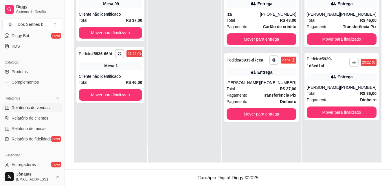
click at [10, 107] on link "Relatórios de vendas" at bounding box center [32, 107] width 60 height 9
select select "ALL"
select select "0"
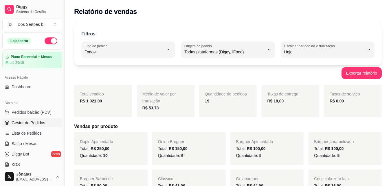
click at [27, 119] on link "Gestor de Pedidos" at bounding box center [32, 122] width 60 height 9
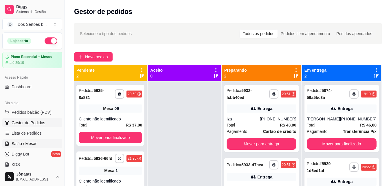
click at [17, 140] on link "Salão / Mesas" at bounding box center [32, 143] width 60 height 9
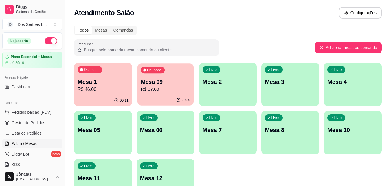
click at [154, 77] on div "Ocupada Mesa 09 R$ 37,00" at bounding box center [165, 78] width 56 height 31
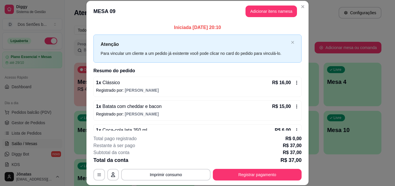
scroll to position [16, 0]
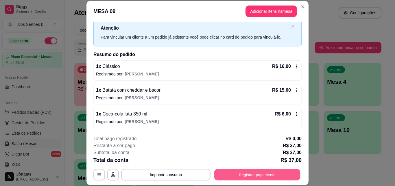
click at [250, 178] on button "Registrar pagamento" at bounding box center [257, 173] width 86 height 11
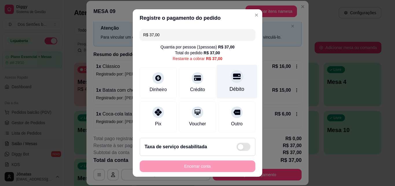
click at [235, 90] on div "Débito" at bounding box center [237, 89] width 15 height 8
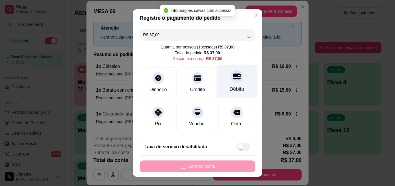
type input "R$ 0,00"
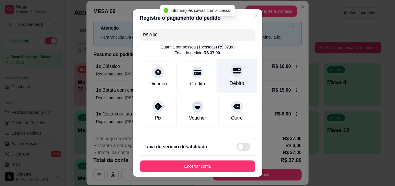
scroll to position [67, 0]
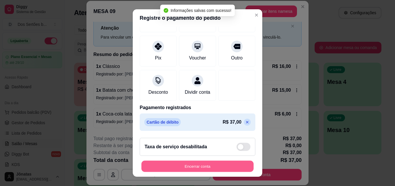
click at [224, 164] on button "Encerrar conta" at bounding box center [198, 165] width 112 height 11
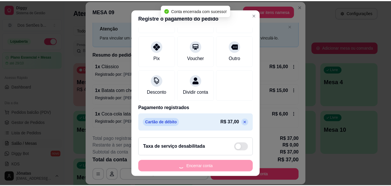
scroll to position [0, 0]
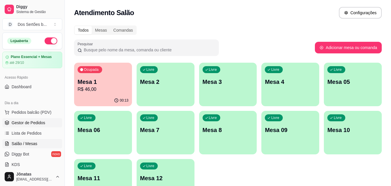
click at [30, 124] on span "Gestor de Pedidos" at bounding box center [29, 123] width 34 height 6
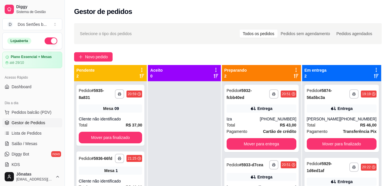
scroll to position [16, 0]
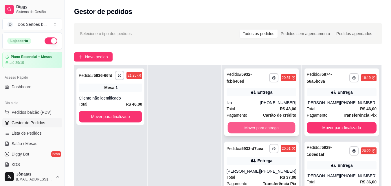
click at [242, 126] on button "Mover para entrega" at bounding box center [262, 127] width 68 height 11
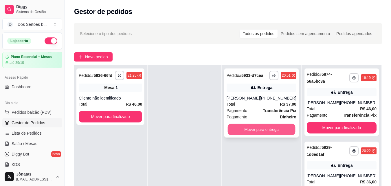
click at [258, 128] on button "Mover para entrega" at bounding box center [262, 129] width 68 height 11
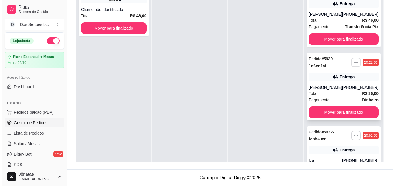
scroll to position [118, 0]
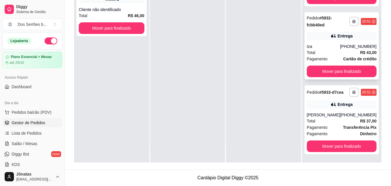
click at [340, 43] on div "[PHONE_NUMBER]" at bounding box center [358, 46] width 36 height 6
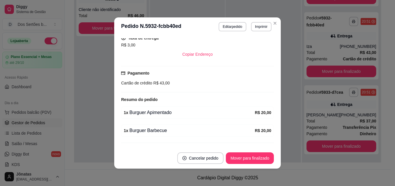
scroll to position [136, 0]
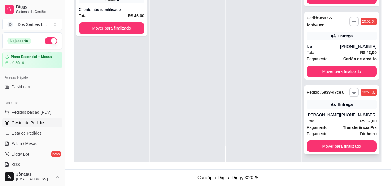
click at [337, 115] on div "[PERSON_NAME]" at bounding box center [323, 115] width 33 height 6
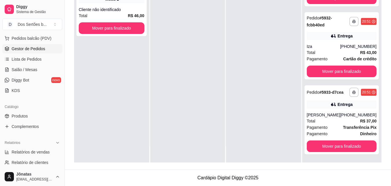
scroll to position [135, 0]
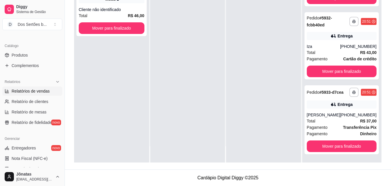
click at [16, 87] on link "Relatórios de vendas" at bounding box center [32, 90] width 60 height 9
select select "ALL"
select select "0"
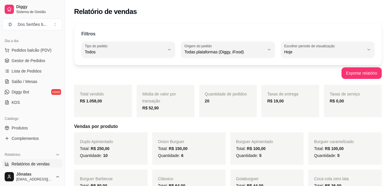
scroll to position [52, 0]
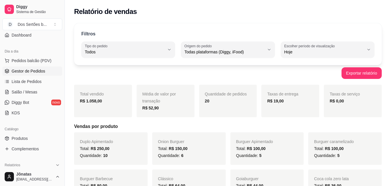
click at [22, 73] on span "Gestor de Pedidos" at bounding box center [29, 71] width 34 height 6
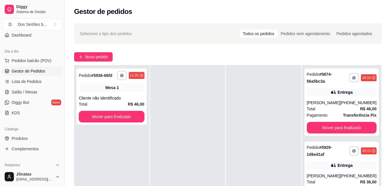
scroll to position [88, 0]
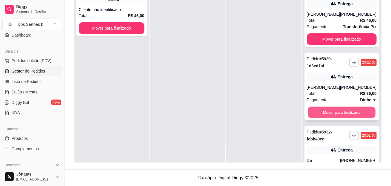
click at [318, 109] on button "Mover para finalizado" at bounding box center [342, 112] width 68 height 11
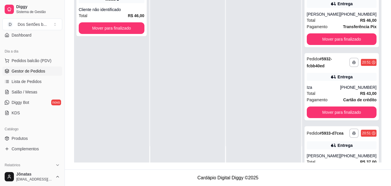
scroll to position [45, 0]
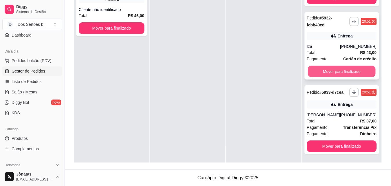
click at [344, 67] on button "Mover para finalizado" at bounding box center [342, 71] width 68 height 11
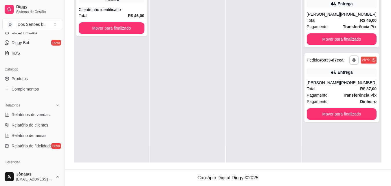
scroll to position [118, 0]
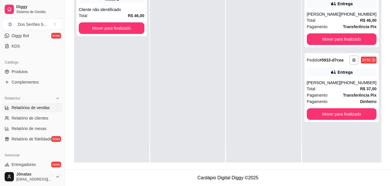
click at [17, 108] on span "Relatórios de vendas" at bounding box center [31, 107] width 38 height 6
select select "ALL"
select select "0"
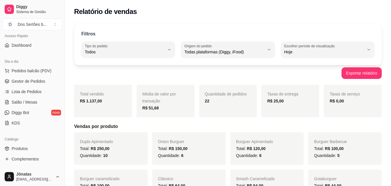
scroll to position [13, 0]
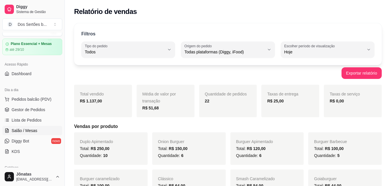
click at [34, 129] on span "Salão / Mesas" at bounding box center [25, 130] width 26 height 6
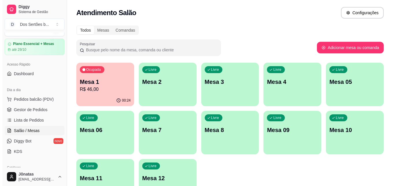
scroll to position [30, 0]
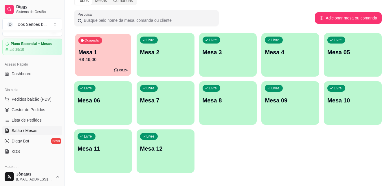
click at [114, 58] on p "R$ 46,00" at bounding box center [102, 59] width 49 height 7
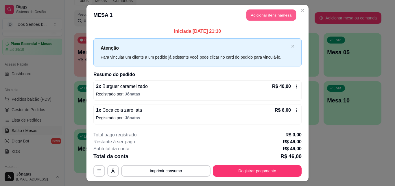
click at [266, 18] on button "Adicionar itens na mesa" at bounding box center [272, 15] width 50 height 11
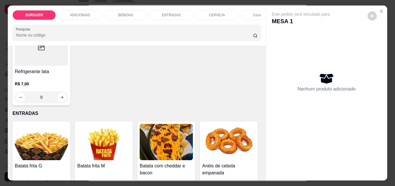
scroll to position [746, 0]
type input "1"
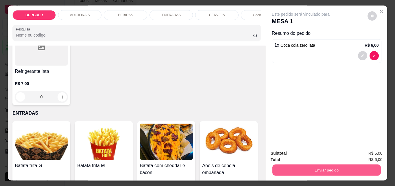
click at [332, 166] on button "Enviar pedido" at bounding box center [326, 169] width 109 height 11
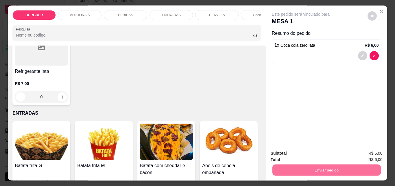
click at [369, 150] on button "Enviar pedido" at bounding box center [368, 153] width 32 height 11
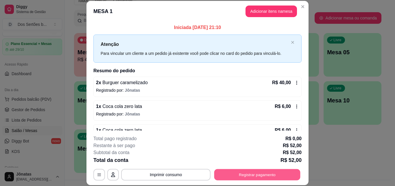
click at [237, 176] on button "Registrar pagamento" at bounding box center [257, 173] width 86 height 11
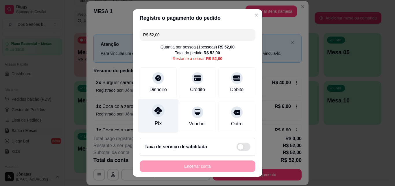
click at [156, 103] on div "Pix" at bounding box center [158, 116] width 41 height 34
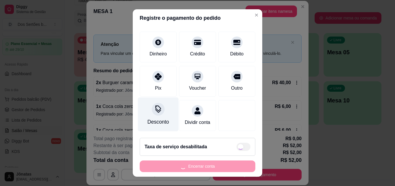
type input "R$ 0,00"
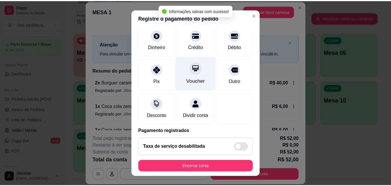
scroll to position [67, 0]
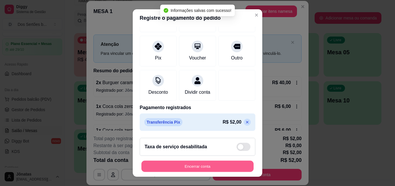
click at [232, 163] on button "Encerrar conta" at bounding box center [198, 165] width 112 height 11
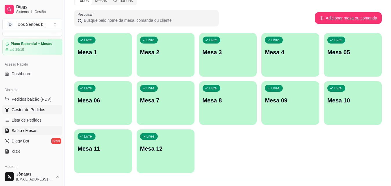
click at [41, 108] on span "Gestor de Pedidos" at bounding box center [29, 110] width 34 height 6
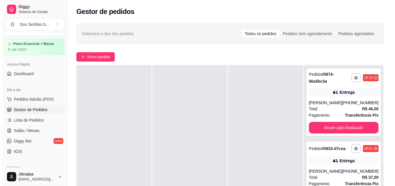
scroll to position [88, 0]
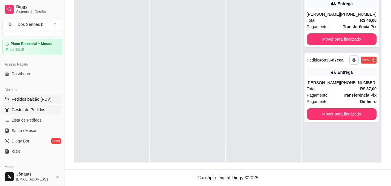
click at [20, 98] on span "Pedidos balcão (PDV)" at bounding box center [32, 99] width 40 height 6
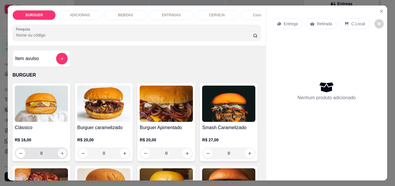
click at [60, 155] on icon "increase-product-quantity" at bounding box center [62, 153] width 4 height 4
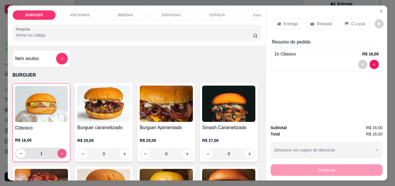
click at [58, 157] on button "increase-product-quantity" at bounding box center [62, 153] width 9 height 9
type input "2"
click at [319, 22] on p "Retirada" at bounding box center [324, 24] width 15 height 6
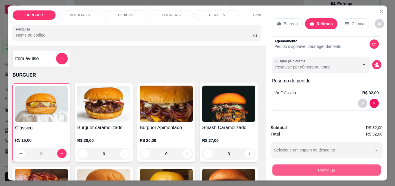
click at [324, 164] on button "Continuar" at bounding box center [326, 169] width 109 height 11
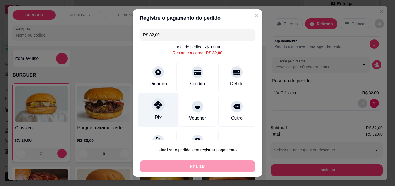
click at [161, 111] on div "Pix" at bounding box center [158, 110] width 41 height 34
type input "R$ 0,00"
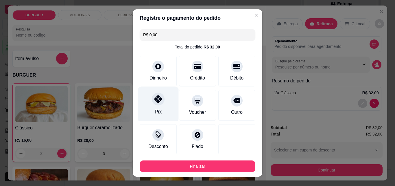
scroll to position [34, 0]
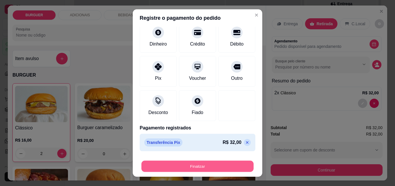
click at [210, 162] on button "Finalizar" at bounding box center [198, 165] width 112 height 11
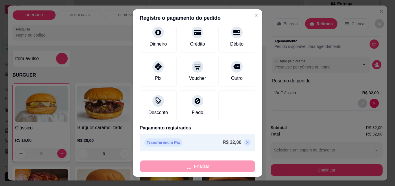
type input "0"
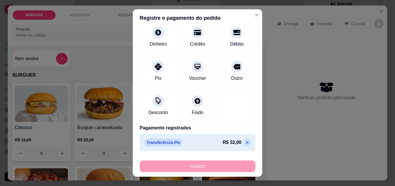
type input "-R$ 32,00"
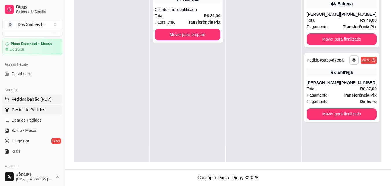
click at [25, 97] on span "Pedidos balcão (PDV)" at bounding box center [32, 99] width 40 height 6
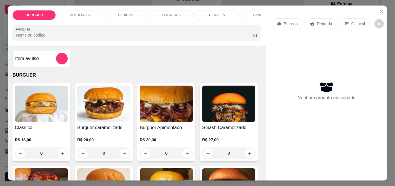
scroll to position [64, 0]
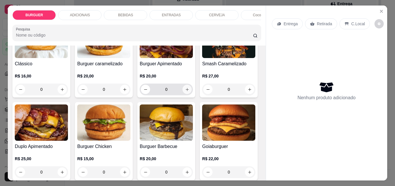
click at [187, 91] on icon "increase-product-quantity" at bounding box center [187, 89] width 3 height 3
type input "1"
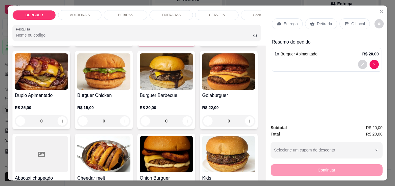
scroll to position [117, 0]
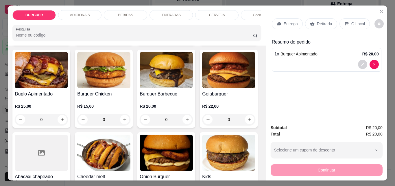
click at [248, 39] on icon "increase-product-quantity" at bounding box center [250, 37] width 4 height 4
type input "1"
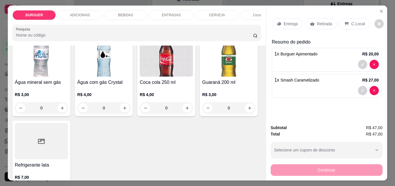
scroll to position [720, 0]
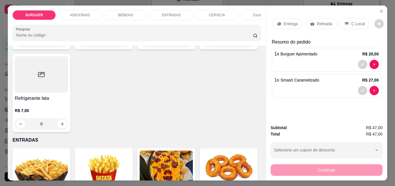
type input "1"
click at [281, 21] on div "Entrega" at bounding box center [287, 23] width 31 height 11
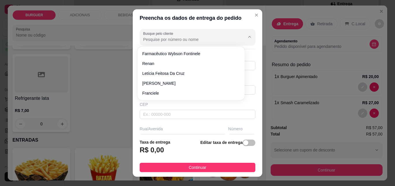
click at [155, 39] on input "Busque pelo cliente" at bounding box center [189, 39] width 93 height 6
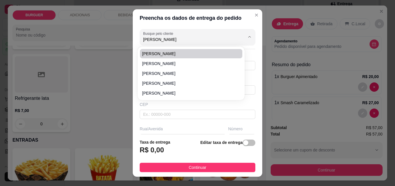
click at [156, 55] on span "[PERSON_NAME]" at bounding box center [188, 54] width 92 height 6
type input "[PERSON_NAME]"
type input "8699569289"
type input "[PERSON_NAME]"
type input "casa do dr.[PERSON_NAME]"
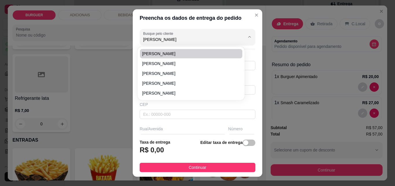
type input "Esperantina"
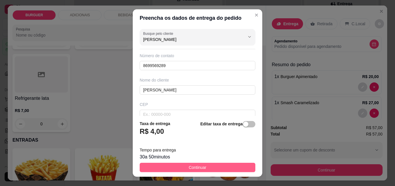
type input "[PERSON_NAME]"
click at [212, 163] on button "Continuar" at bounding box center [198, 166] width 116 height 9
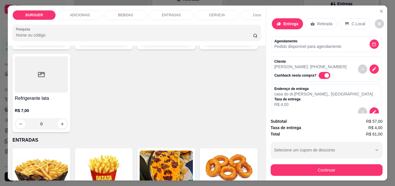
scroll to position [104, 0]
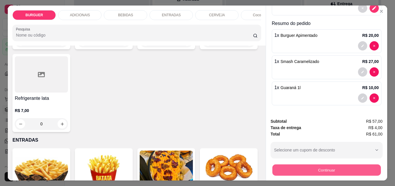
click at [315, 164] on button "Continuar" at bounding box center [326, 169] width 109 height 11
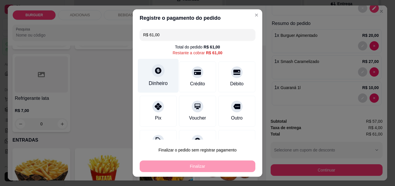
click at [159, 77] on div "Dinheiro" at bounding box center [158, 76] width 41 height 34
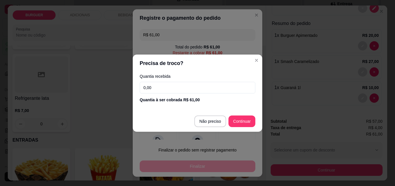
click at [157, 87] on input "0,00" at bounding box center [198, 88] width 116 height 12
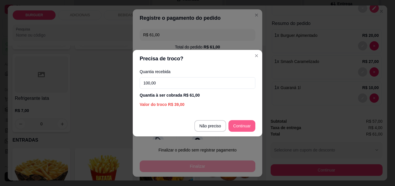
type input "100,00"
type input "R$ 0,00"
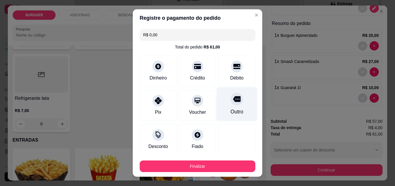
scroll to position [34, 0]
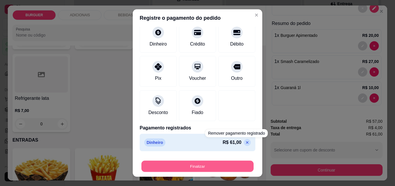
click at [221, 164] on button "Finalizar" at bounding box center [198, 165] width 112 height 11
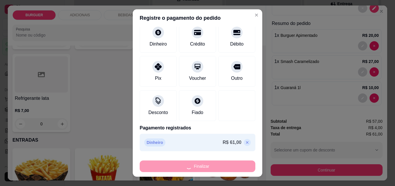
type input "0"
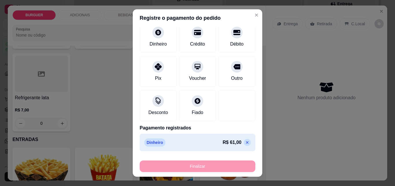
type input "-R$ 61,00"
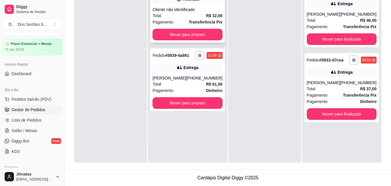
click at [182, 14] on div "Total R$ 32,00" at bounding box center [188, 15] width 70 height 6
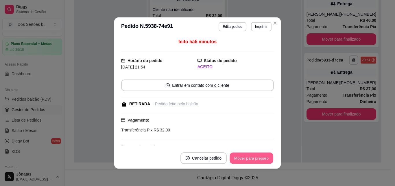
click at [255, 159] on button "Mover para preparo" at bounding box center [251, 157] width 43 height 11
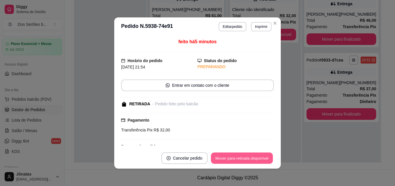
click at [259, 157] on button "Mover para retirada disponível" at bounding box center [242, 157] width 62 height 11
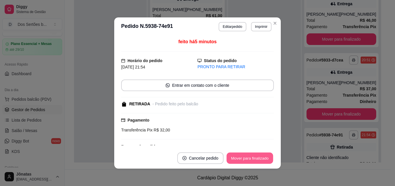
click at [259, 157] on button "Mover para finalizado" at bounding box center [250, 157] width 47 height 11
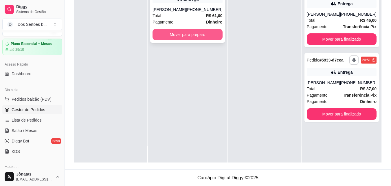
click at [188, 31] on button "Mover para preparo" at bounding box center [188, 35] width 70 height 12
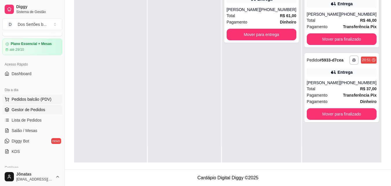
click at [36, 97] on span "Pedidos balcão (PDV)" at bounding box center [32, 99] width 40 height 6
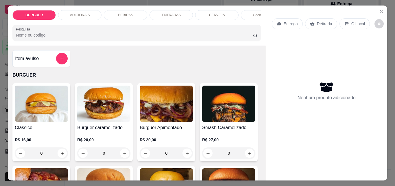
scroll to position [93, 0]
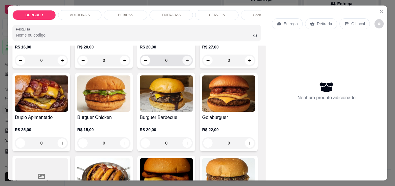
click at [186, 61] on icon "increase-product-quantity" at bounding box center [187, 60] width 3 height 3
type input "1"
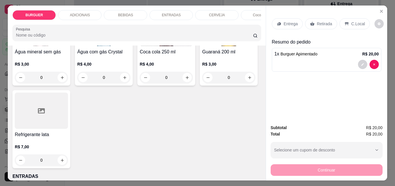
scroll to position [580, 0]
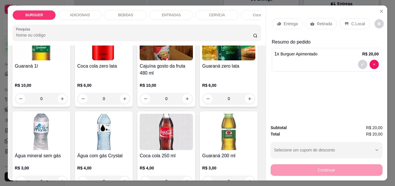
click at [59, 14] on button "increase-product-quantity" at bounding box center [62, 8] width 9 height 9
type input "1"
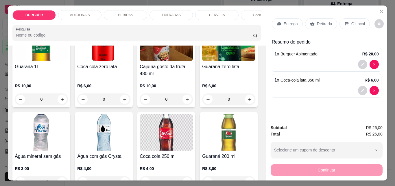
click at [320, 18] on div "Retirada" at bounding box center [321, 23] width 32 height 11
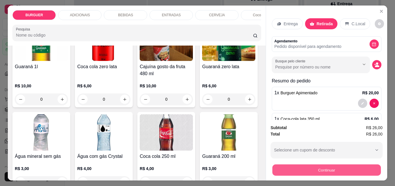
click at [344, 169] on button "Continuar" at bounding box center [326, 169] width 109 height 11
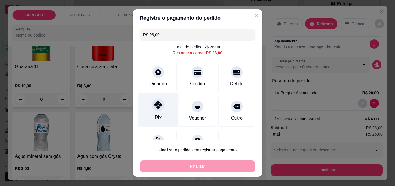
click at [157, 111] on div at bounding box center [158, 104] width 13 height 13
type input "R$ 0,00"
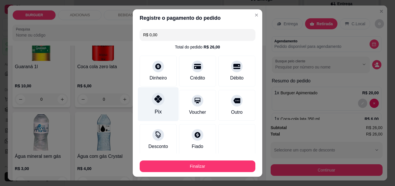
scroll to position [34, 0]
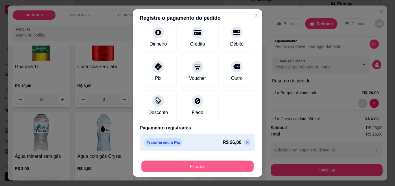
click at [192, 164] on button "Finalizar" at bounding box center [198, 165] width 112 height 11
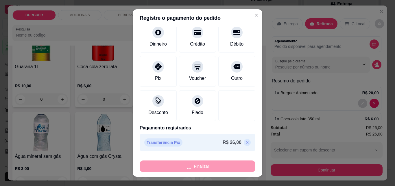
type input "0"
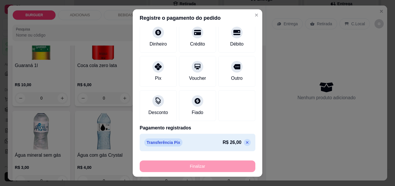
type input "-R$ 26,00"
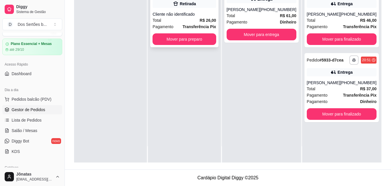
click at [188, 18] on div "Total R$ 26,00" at bounding box center [184, 20] width 63 height 6
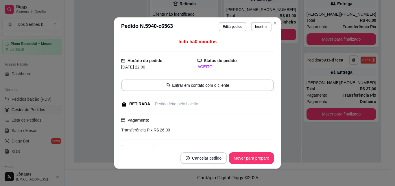
scroll to position [61, 0]
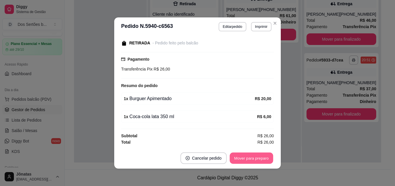
click at [244, 155] on button "Mover para preparo" at bounding box center [251, 157] width 43 height 11
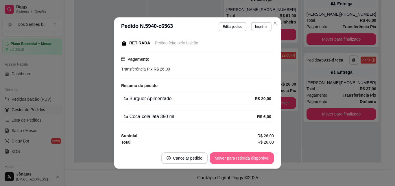
click at [266, 159] on button "Mover para retirada disponível" at bounding box center [242, 158] width 64 height 12
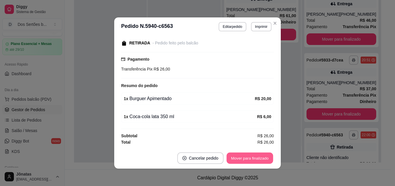
click at [266, 159] on button "Mover para finalizado" at bounding box center [250, 157] width 47 height 11
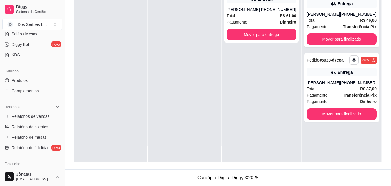
scroll to position [88, 0]
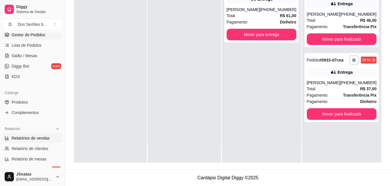
click at [30, 137] on span "Relatórios de vendas" at bounding box center [31, 138] width 38 height 6
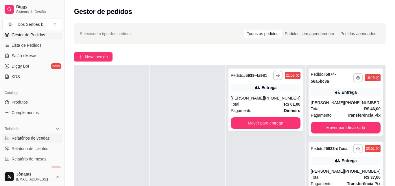
select select "ALL"
select select "0"
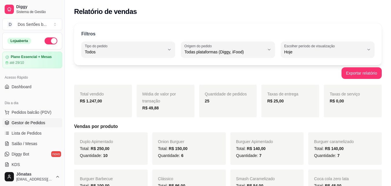
click at [40, 122] on span "Gestor de Pedidos" at bounding box center [29, 123] width 34 height 6
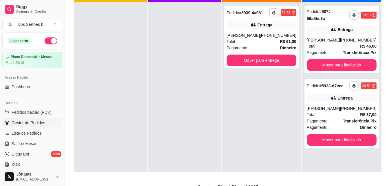
scroll to position [79, 0]
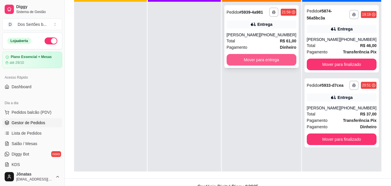
click at [254, 56] on button "Mover para entrega" at bounding box center [262, 60] width 70 height 12
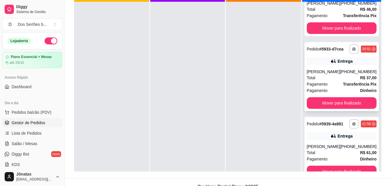
scroll to position [16, 0]
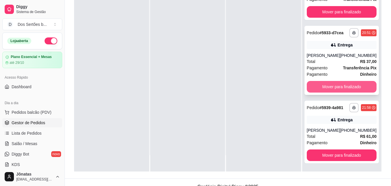
click at [334, 82] on button "Mover para finalizado" at bounding box center [342, 87] width 70 height 12
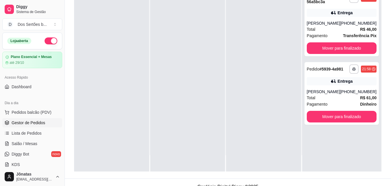
scroll to position [95, 0]
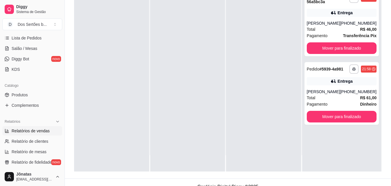
click at [23, 130] on span "Relatórios de vendas" at bounding box center [31, 131] width 38 height 6
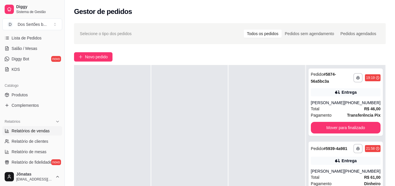
select select "ALL"
select select "0"
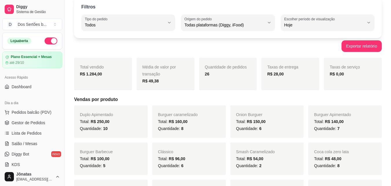
click at [45, 41] on button "button" at bounding box center [51, 40] width 13 height 7
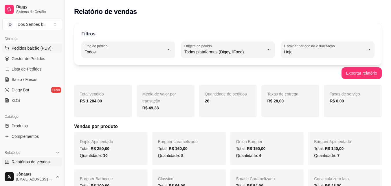
scroll to position [65, 0]
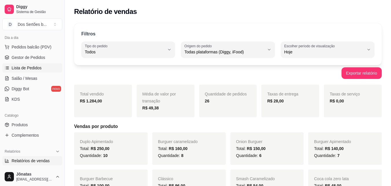
click at [12, 67] on span "Lista de Pedidos" at bounding box center [27, 68] width 30 height 6
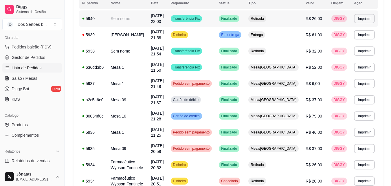
scroll to position [74, 0]
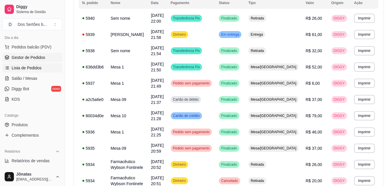
click at [27, 55] on span "Gestor de Pedidos" at bounding box center [29, 57] width 34 height 6
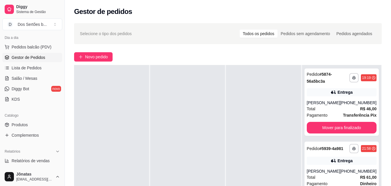
scroll to position [88, 0]
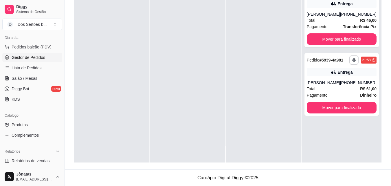
click at [26, 118] on div "Catálogo" at bounding box center [32, 115] width 60 height 9
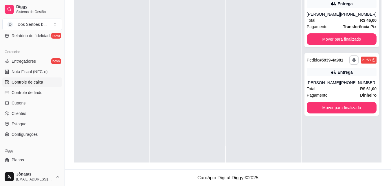
scroll to position [223, 0]
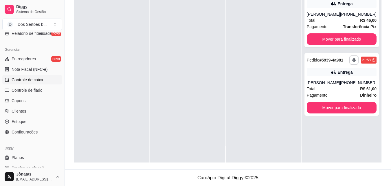
click at [10, 82] on link "Controle de caixa" at bounding box center [32, 79] width 60 height 9
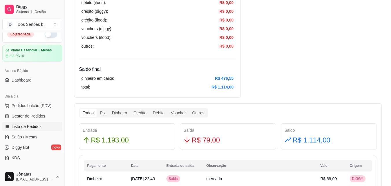
scroll to position [38, 0]
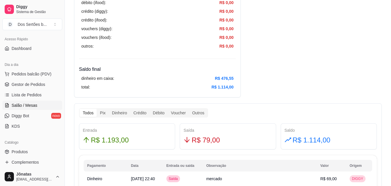
click at [22, 103] on span "Salão / Mesas" at bounding box center [25, 105] width 26 height 6
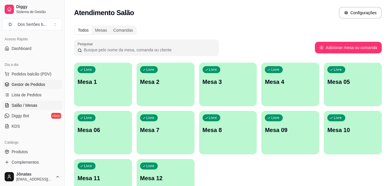
click at [11, 87] on link "Gestor de Pedidos" at bounding box center [32, 84] width 60 height 9
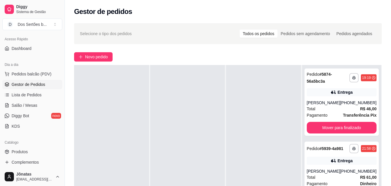
scroll to position [88, 0]
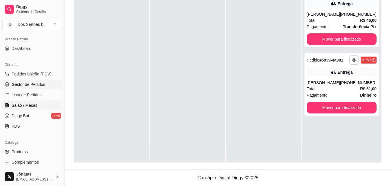
click at [19, 104] on span "Salão / Mesas" at bounding box center [25, 105] width 26 height 6
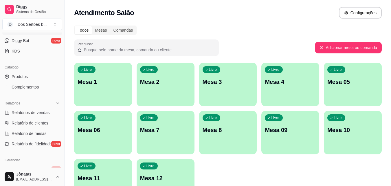
scroll to position [168, 0]
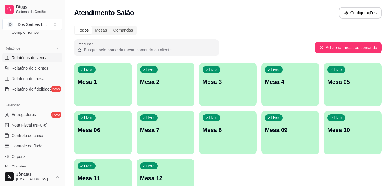
click at [9, 55] on link "Relatórios de vendas" at bounding box center [32, 57] width 60 height 9
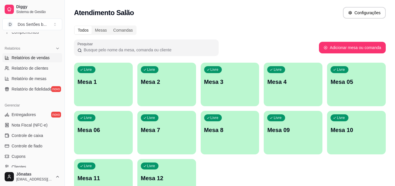
select select "ALL"
select select "0"
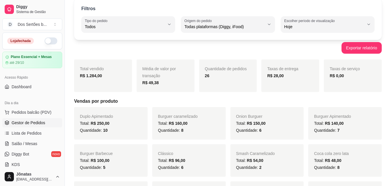
click at [30, 123] on span "Gestor de Pedidos" at bounding box center [29, 123] width 34 height 6
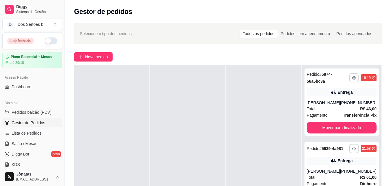
scroll to position [88, 0]
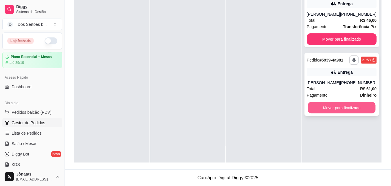
click at [329, 104] on button "Mover para finalizado" at bounding box center [342, 107] width 68 height 11
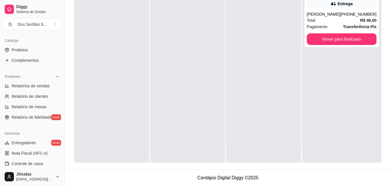
scroll to position [221, 0]
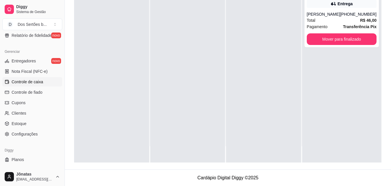
click at [25, 80] on span "Controle de caixa" at bounding box center [28, 82] width 32 height 6
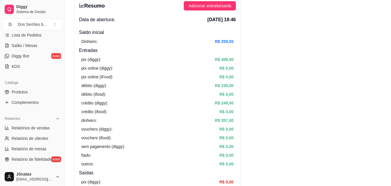
scroll to position [91, 0]
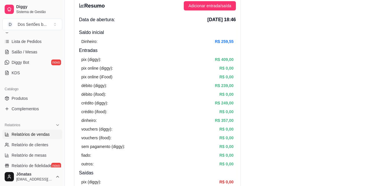
click at [12, 133] on span "Relatórios de vendas" at bounding box center [31, 134] width 38 height 6
select select "ALL"
select select "0"
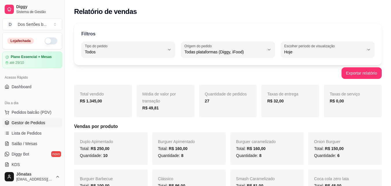
click at [22, 121] on span "Gestor de Pedidos" at bounding box center [29, 123] width 34 height 6
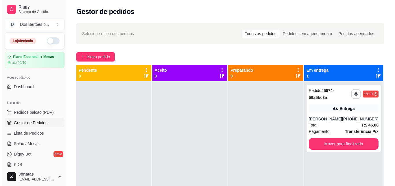
scroll to position [16, 0]
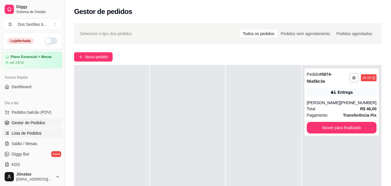
click at [22, 132] on span "Lista de Pedidos" at bounding box center [27, 133] width 30 height 6
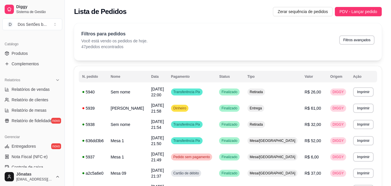
scroll to position [155, 0]
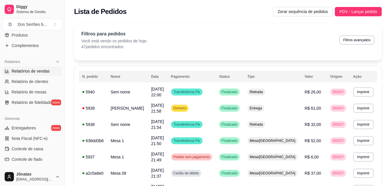
click at [20, 71] on span "Relatórios de vendas" at bounding box center [31, 71] width 38 height 6
select select "ALL"
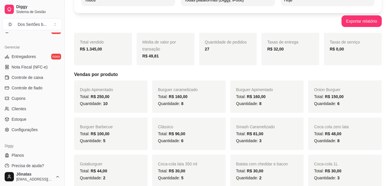
scroll to position [231, 0]
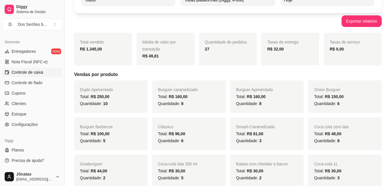
click at [21, 70] on span "Controle de caixa" at bounding box center [28, 72] width 32 height 6
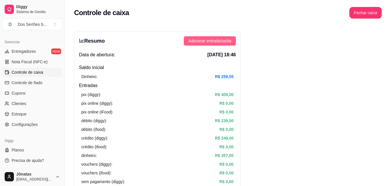
click at [202, 42] on span "Adicionar entrada/saída" at bounding box center [209, 41] width 43 height 6
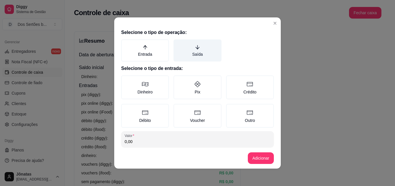
click at [194, 51] on label "Saída" at bounding box center [198, 50] width 48 height 22
click at [178, 44] on button "Saída" at bounding box center [175, 41] width 5 height 5
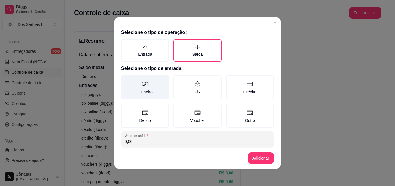
click at [135, 85] on label "Dinheiro" at bounding box center [145, 87] width 48 height 24
click at [126, 80] on button "Dinheiro" at bounding box center [123, 77] width 5 height 5
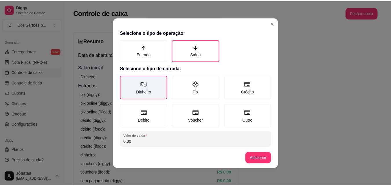
scroll to position [31, 0]
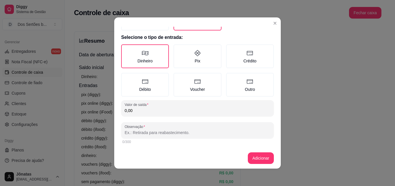
click at [137, 110] on input "0,00" at bounding box center [198, 110] width 146 height 6
click at [135, 132] on input "Observação" at bounding box center [198, 132] width 146 height 6
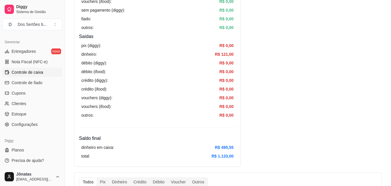
scroll to position [0, 0]
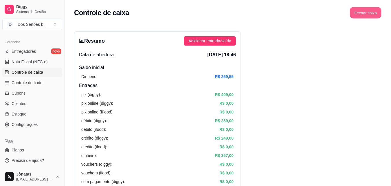
click at [358, 13] on button "Fechar caixa" at bounding box center [366, 12] width 32 height 11
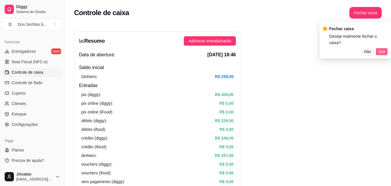
click at [380, 48] on span "Sim" at bounding box center [381, 51] width 7 height 6
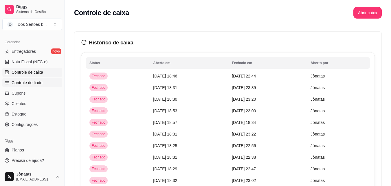
scroll to position [6, 0]
